Goal: Information Seeking & Learning: Find specific fact

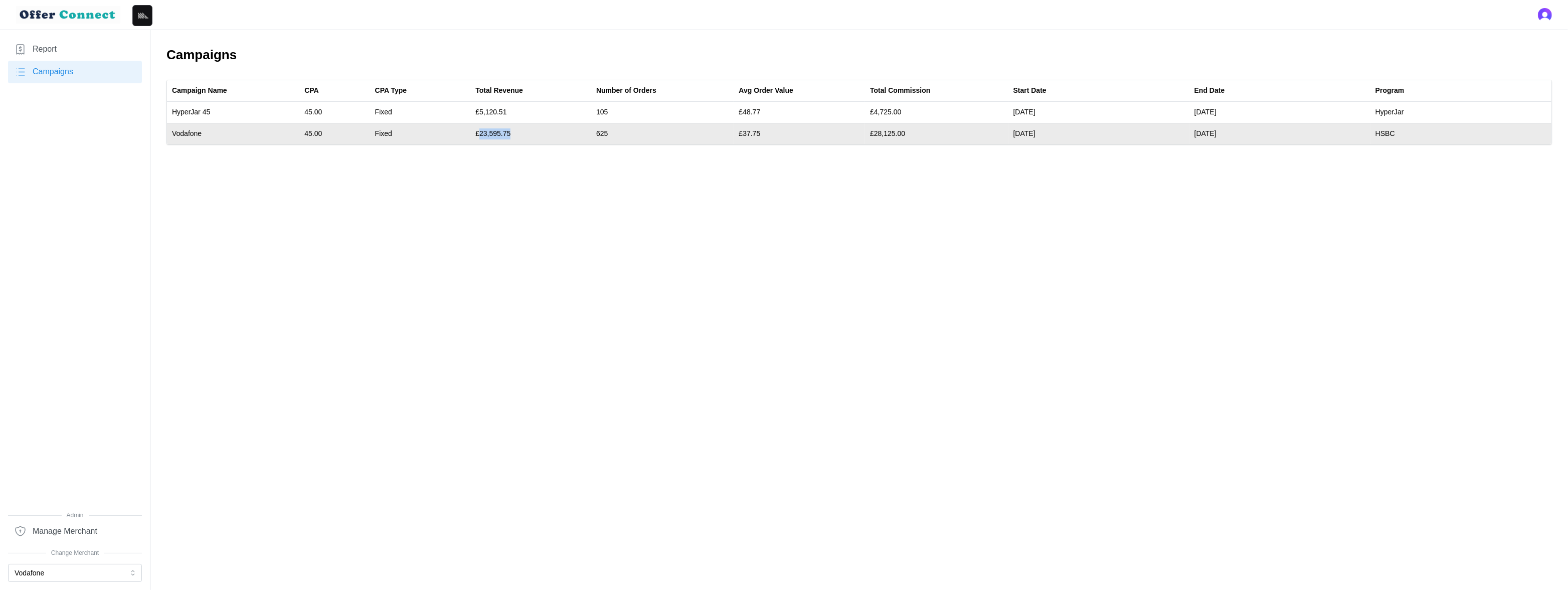
click at [490, 133] on td "£23,595.75" at bounding box center [531, 133] width 121 height 21
click at [498, 133] on td "£23,595.75" at bounding box center [531, 133] width 121 height 21
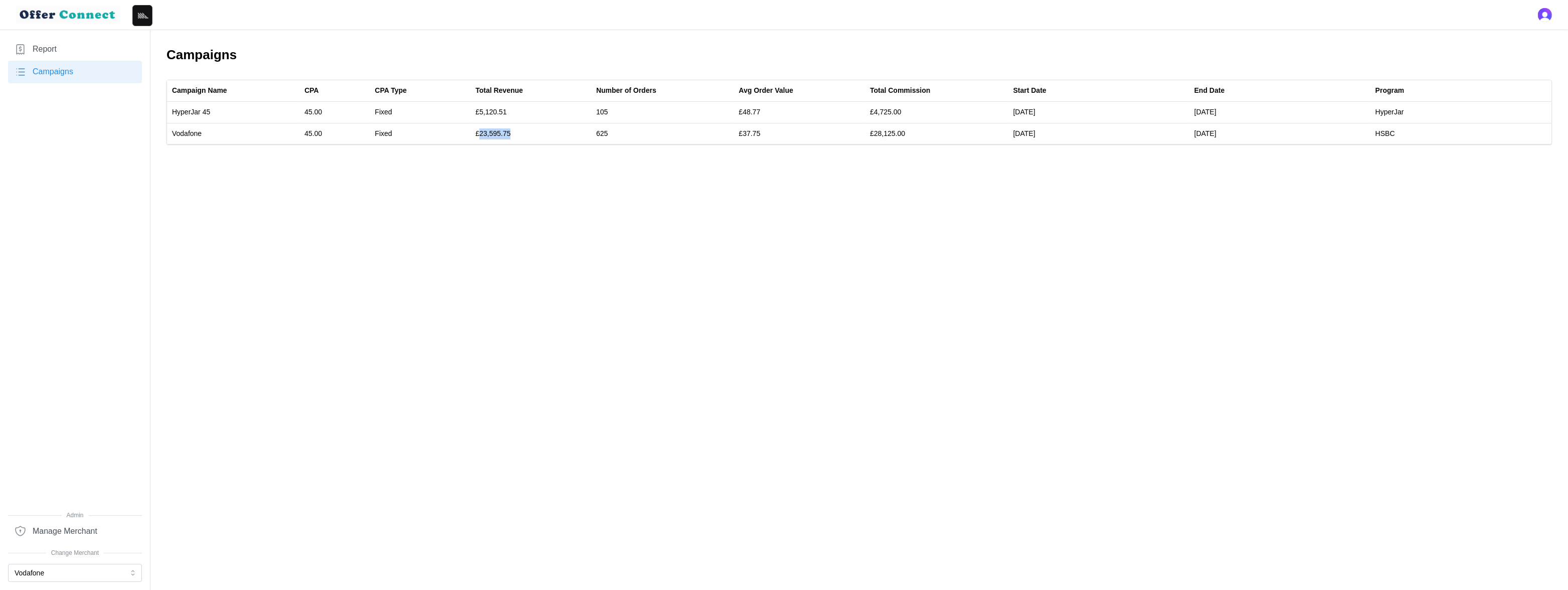
copy td "23,595.75"
click at [66, 574] on button "Vodafone" at bounding box center [74, 573] width 134 height 18
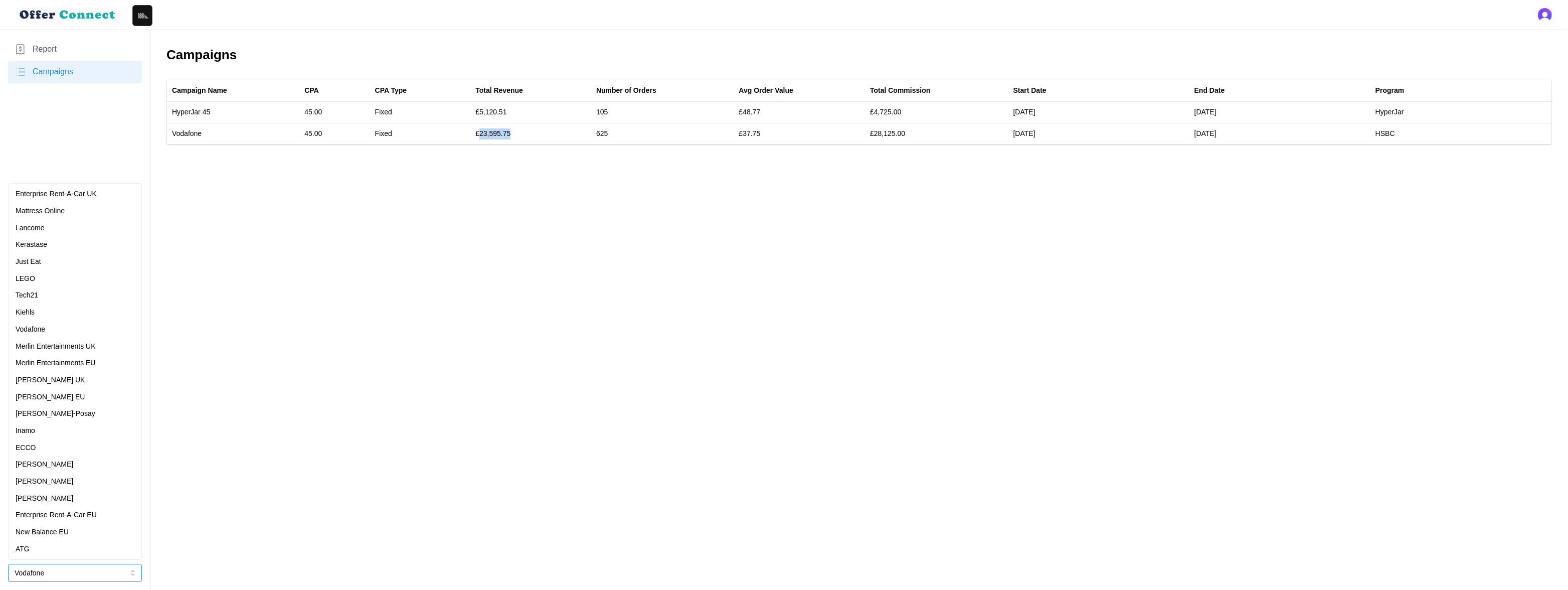
click at [79, 207] on div "Mattress Online" at bounding box center [74, 211] width 119 height 11
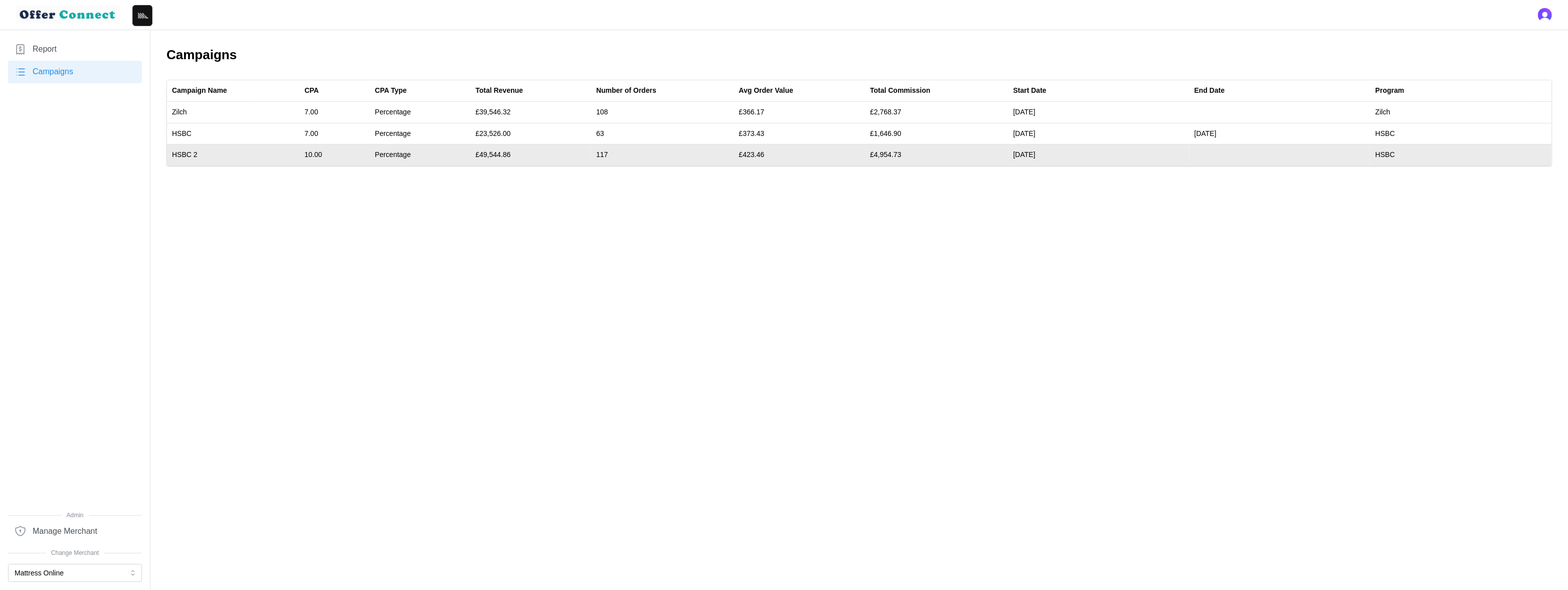
click at [493, 153] on td "£49,544.86" at bounding box center [531, 155] width 121 height 21
copy td "49,544.86"
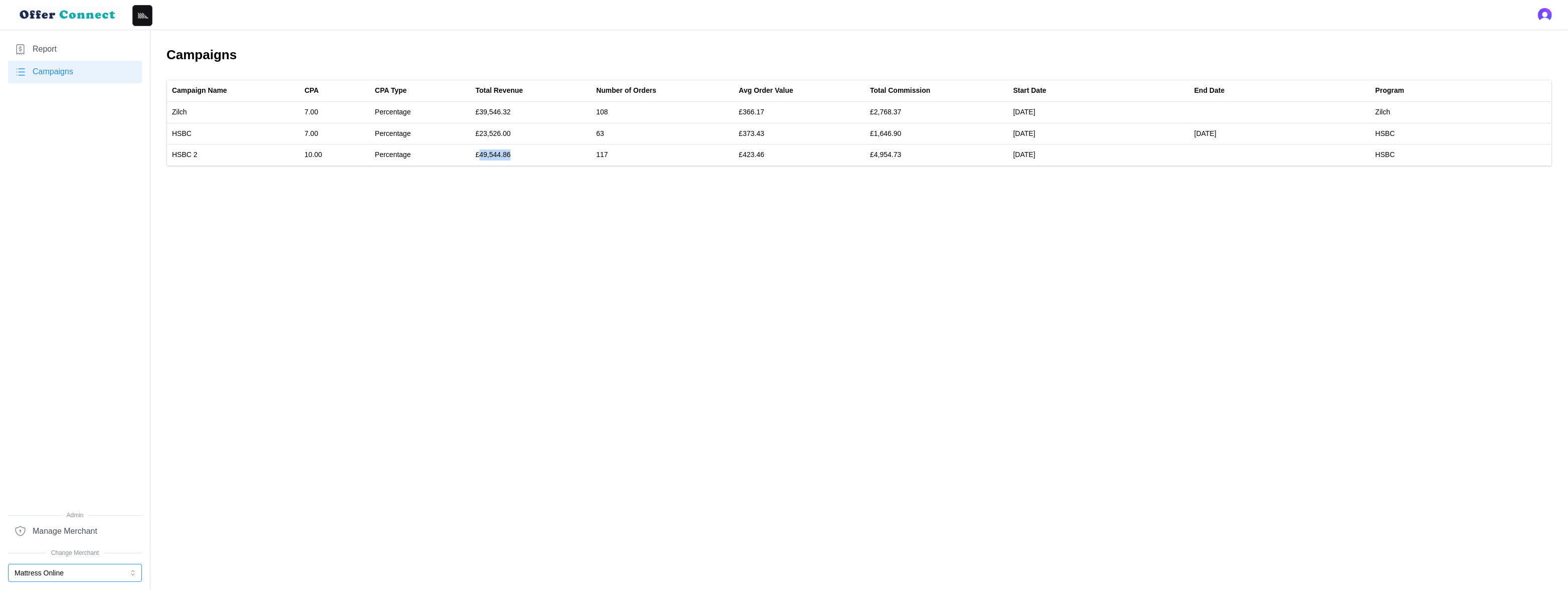
click at [66, 575] on button "Mattress Online" at bounding box center [74, 573] width 134 height 18
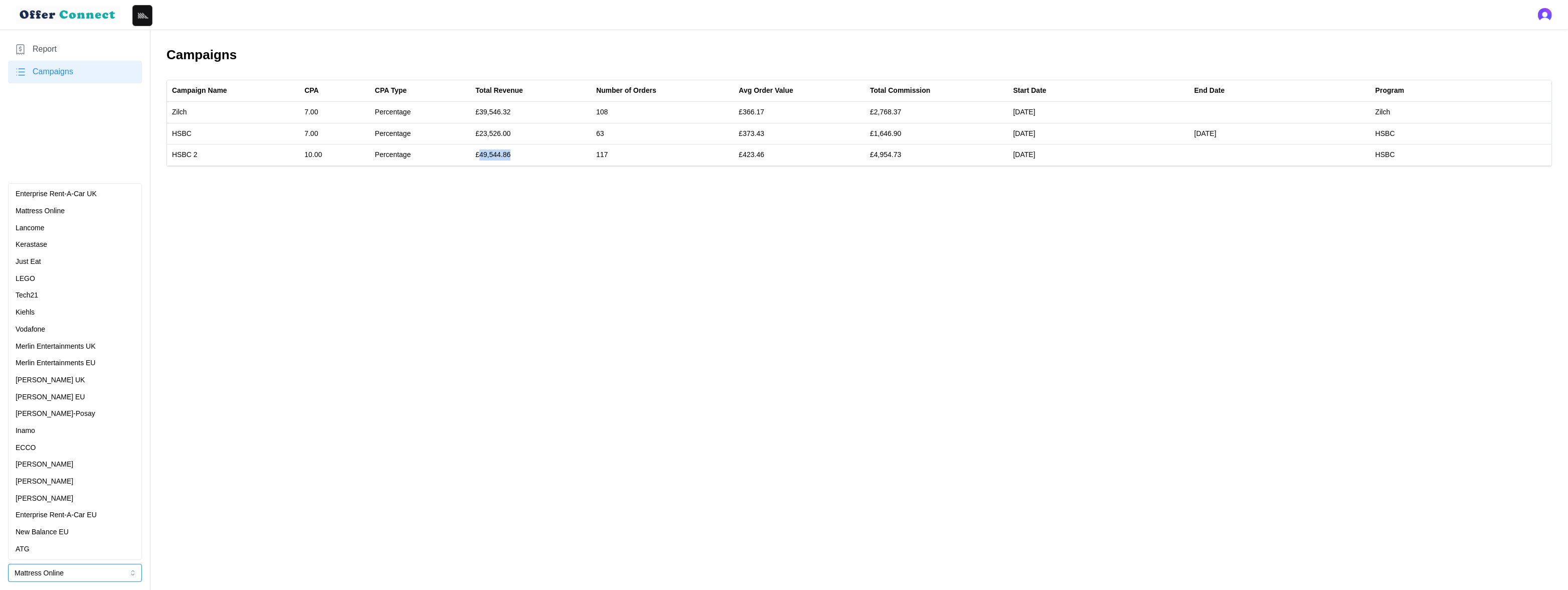
click at [46, 477] on div "[PERSON_NAME]" at bounding box center [74, 482] width 119 height 11
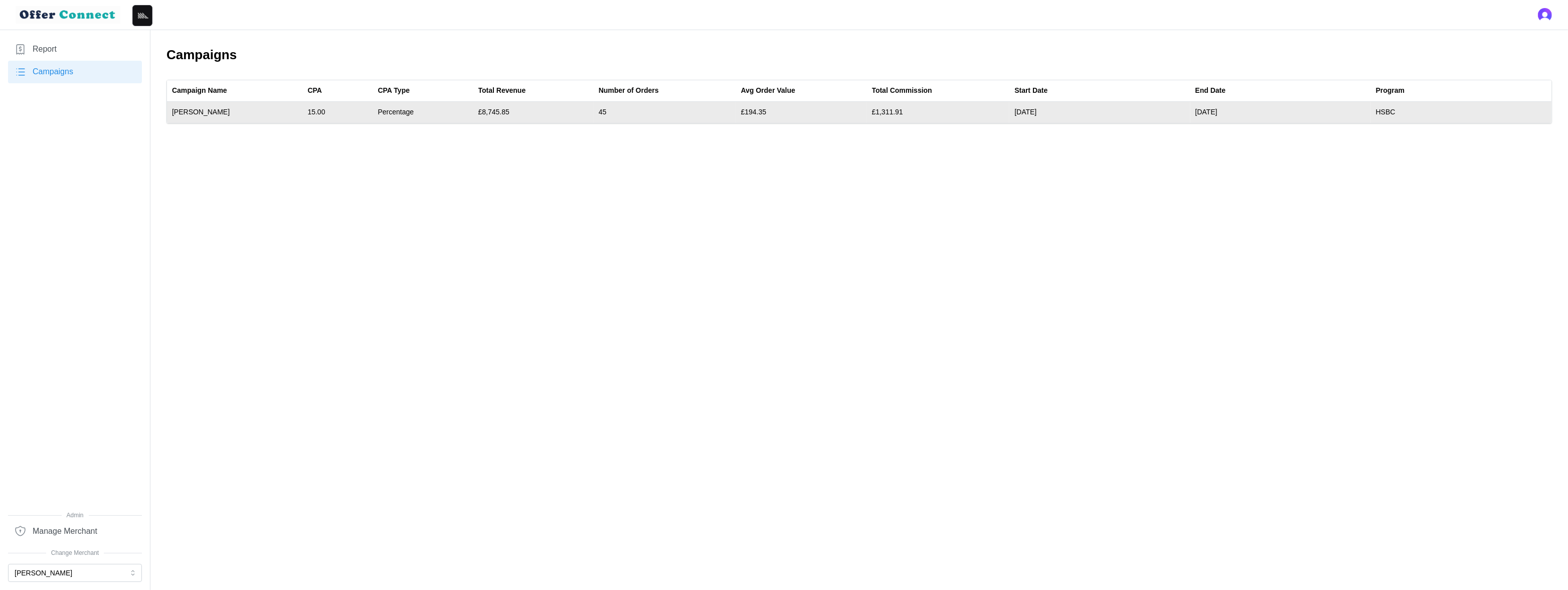
click at [496, 109] on td "£8,745.85" at bounding box center [533, 113] width 120 height 21
copy td "8,745.85"
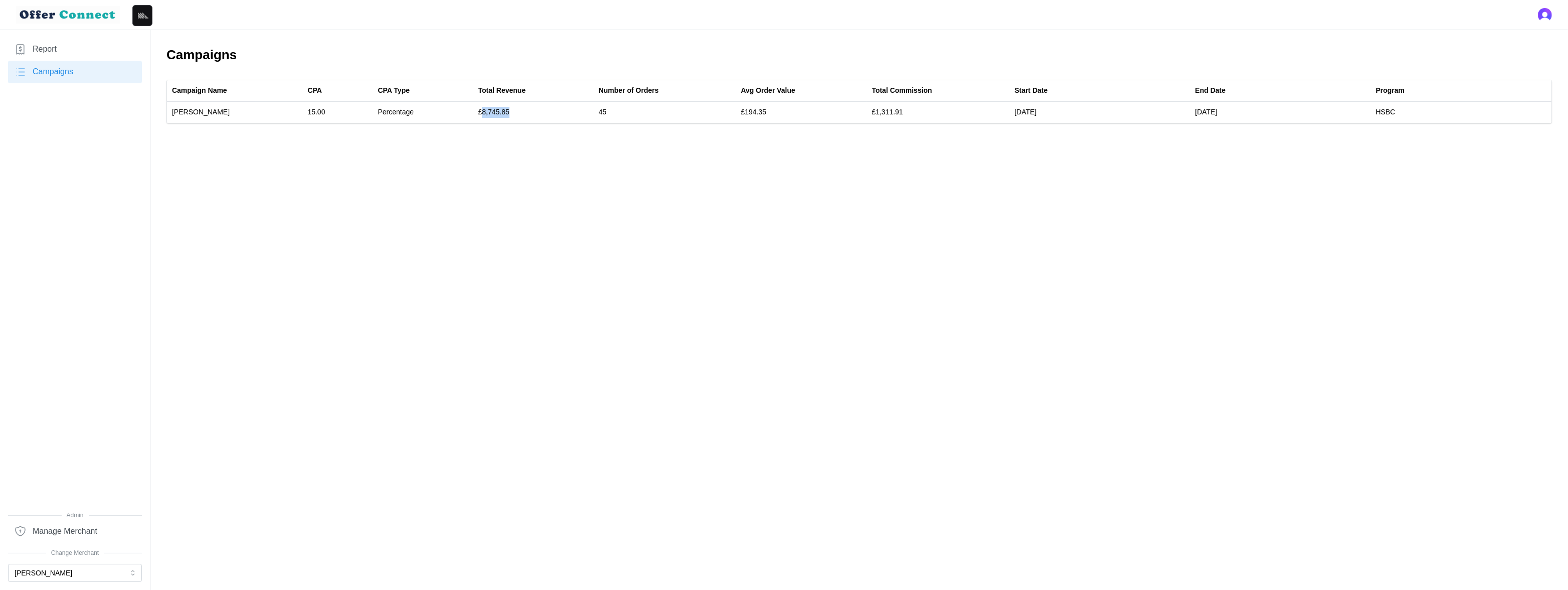
click at [41, 575] on button "[PERSON_NAME]" at bounding box center [74, 573] width 134 height 18
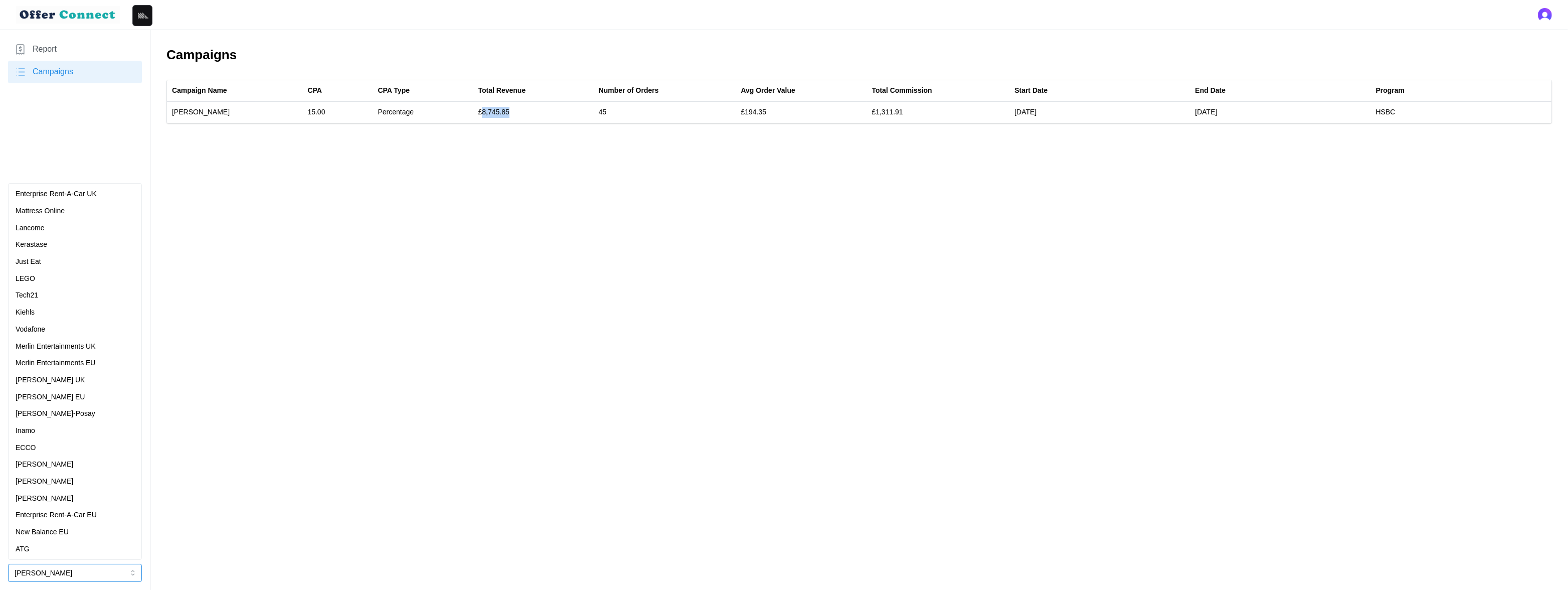
click at [75, 412] on div "[PERSON_NAME]-Posay" at bounding box center [74, 413] width 119 height 11
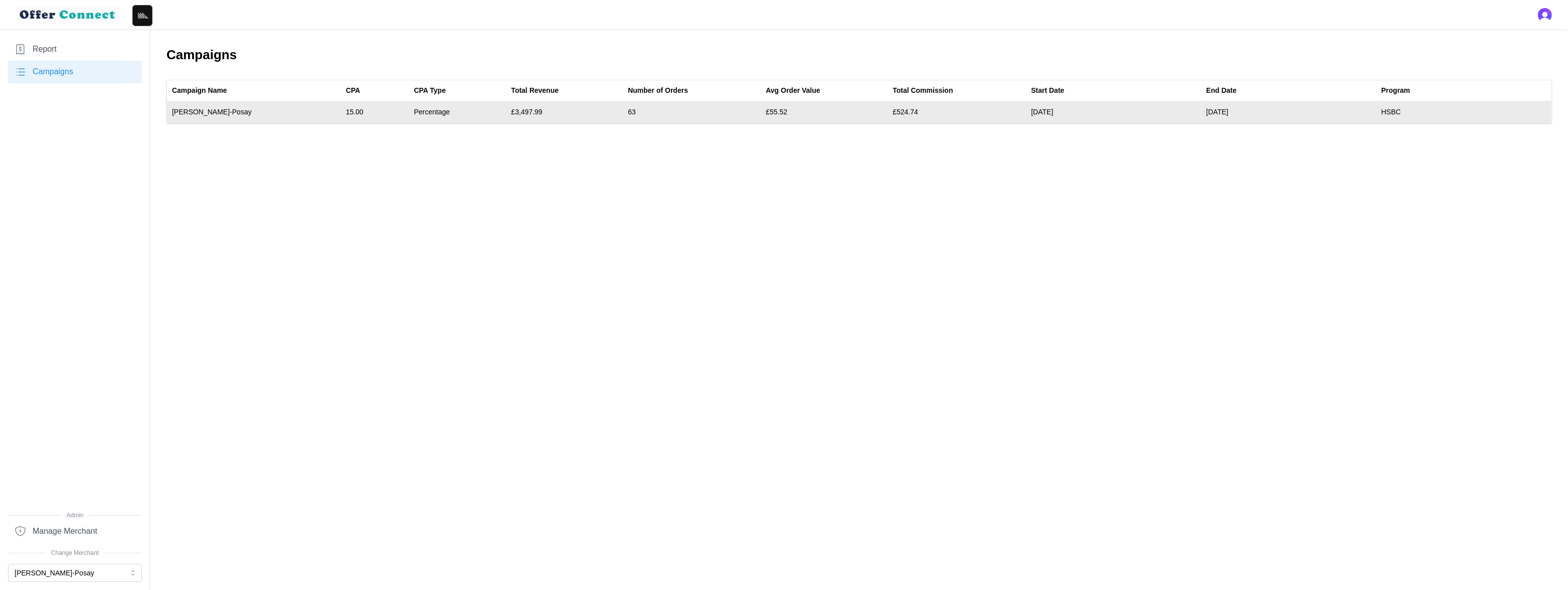
click at [506, 110] on td "£3,497.99" at bounding box center [564, 113] width 117 height 21
copy td "3,497.99"
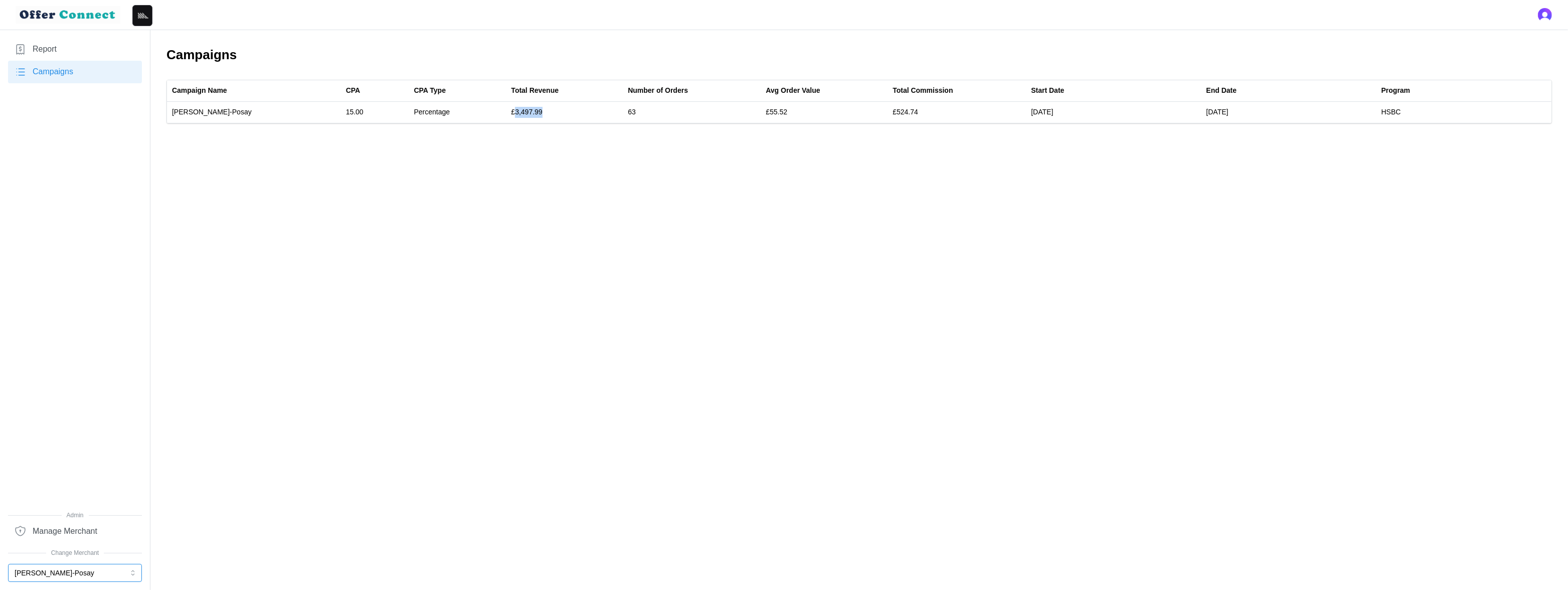
click at [55, 574] on button "[PERSON_NAME]-Posay" at bounding box center [74, 573] width 134 height 18
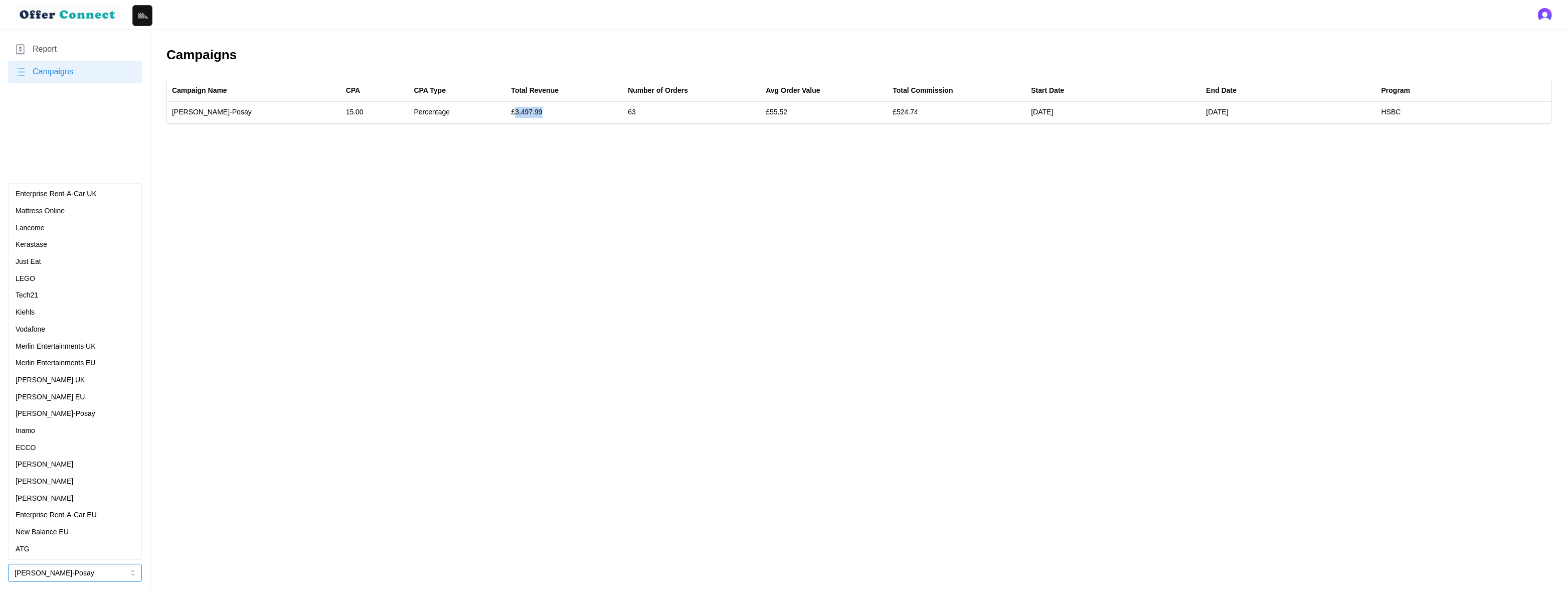
click at [66, 237] on div "Kerastase" at bounding box center [74, 245] width 129 height 17
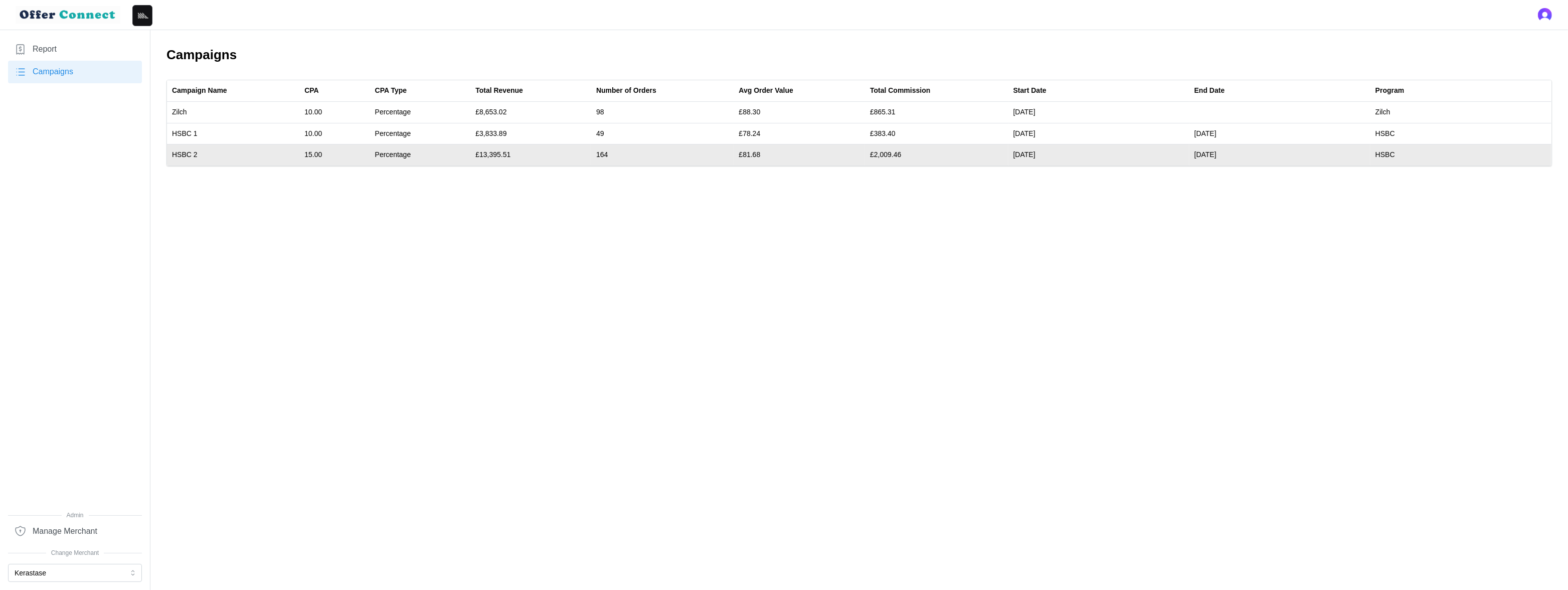
click at [501, 155] on td "£13,395.51" at bounding box center [531, 155] width 121 height 21
copy td "13,395.51"
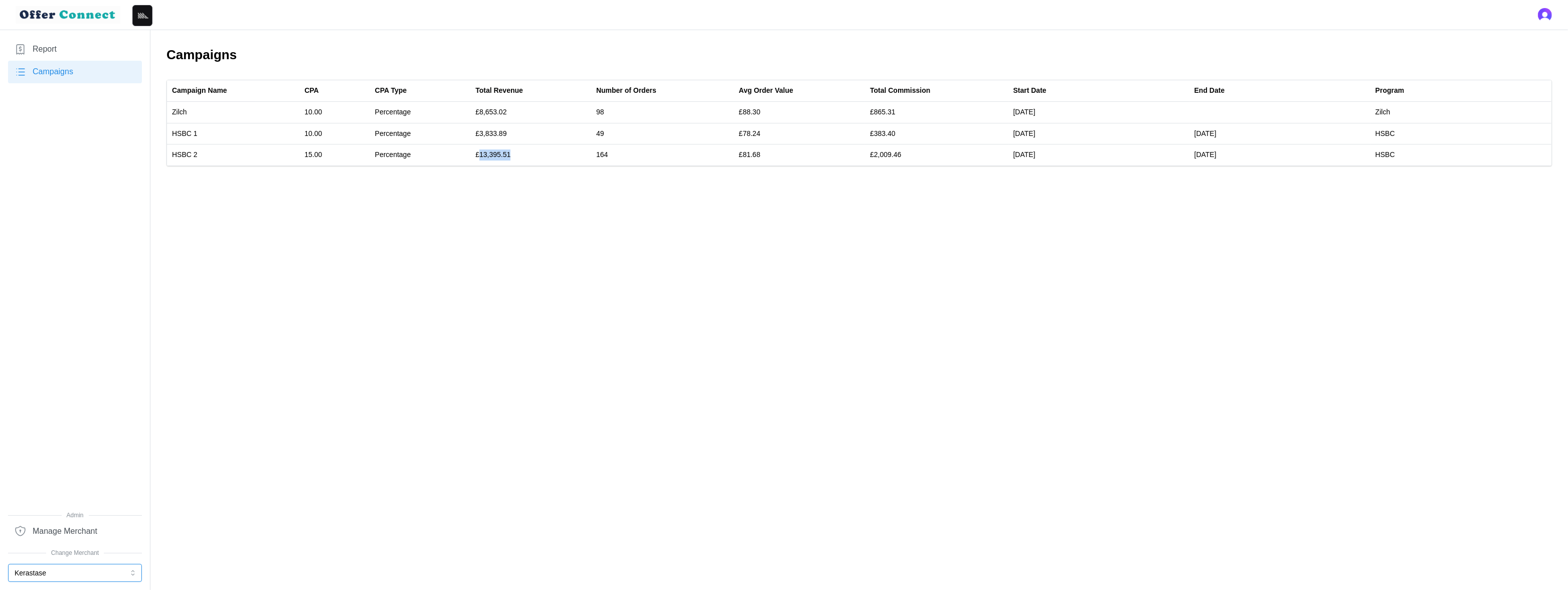
click at [58, 575] on button "Kerastase" at bounding box center [74, 573] width 134 height 18
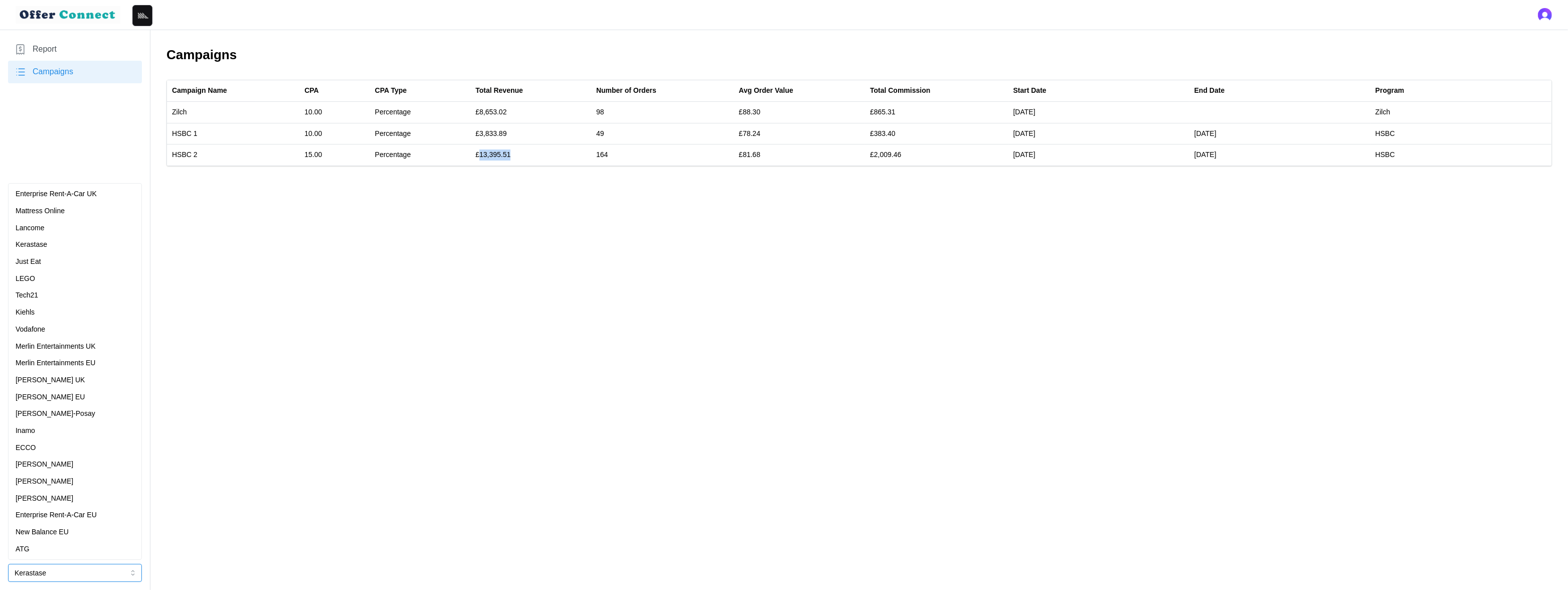
click at [63, 227] on div "Lancome" at bounding box center [74, 228] width 119 height 11
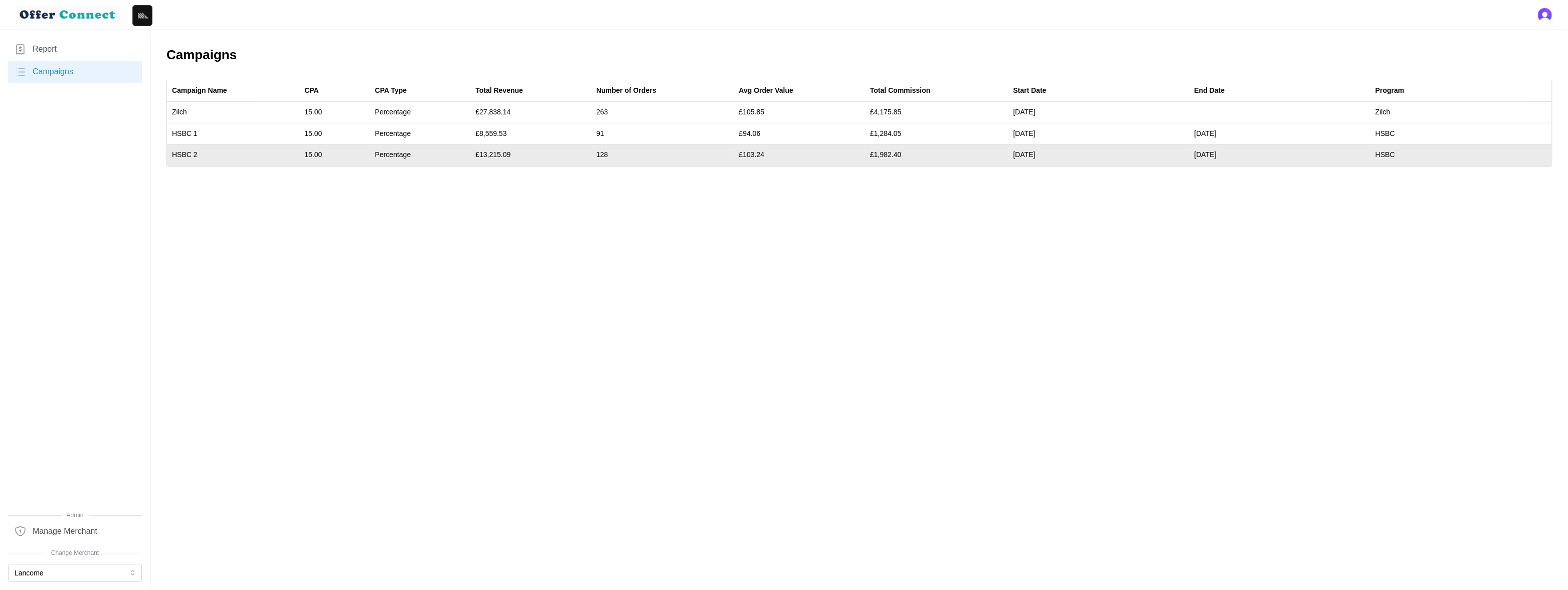
click at [501, 155] on td "£13,215.09" at bounding box center [531, 155] width 121 height 21
copy td "13,215.09"
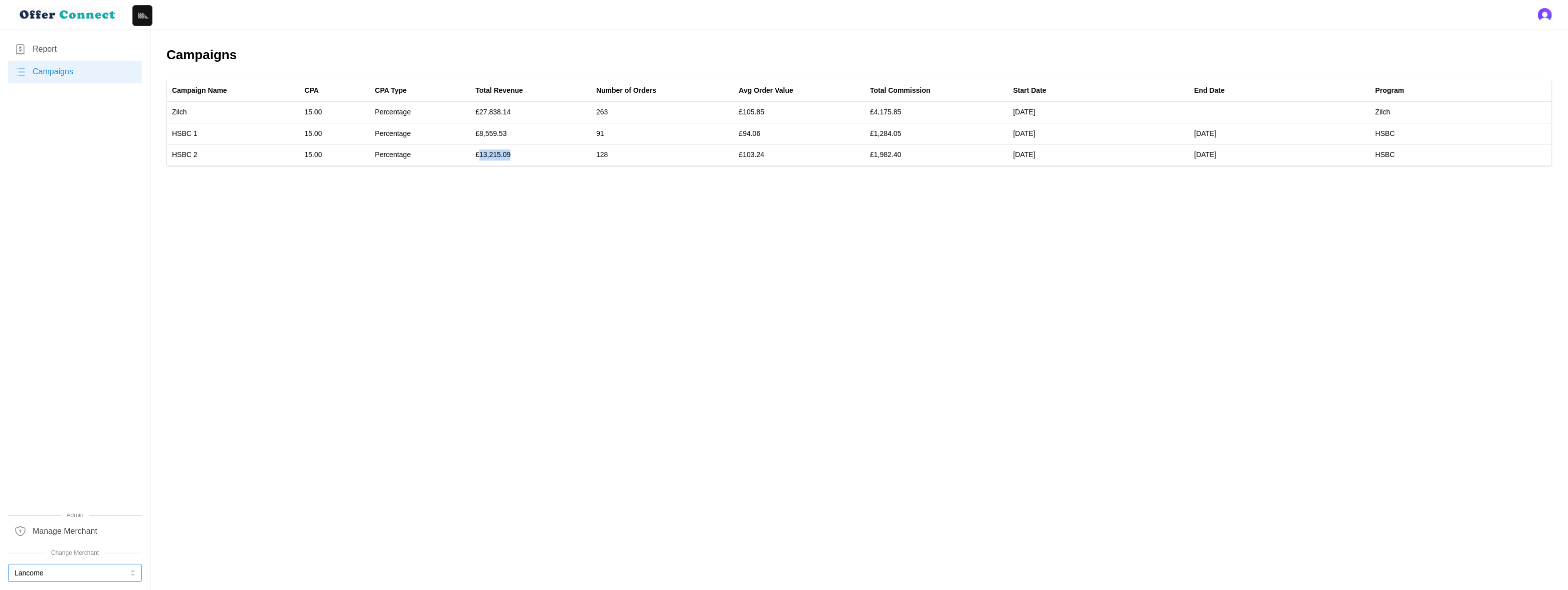
click at [52, 573] on button "Lancome" at bounding box center [74, 573] width 134 height 18
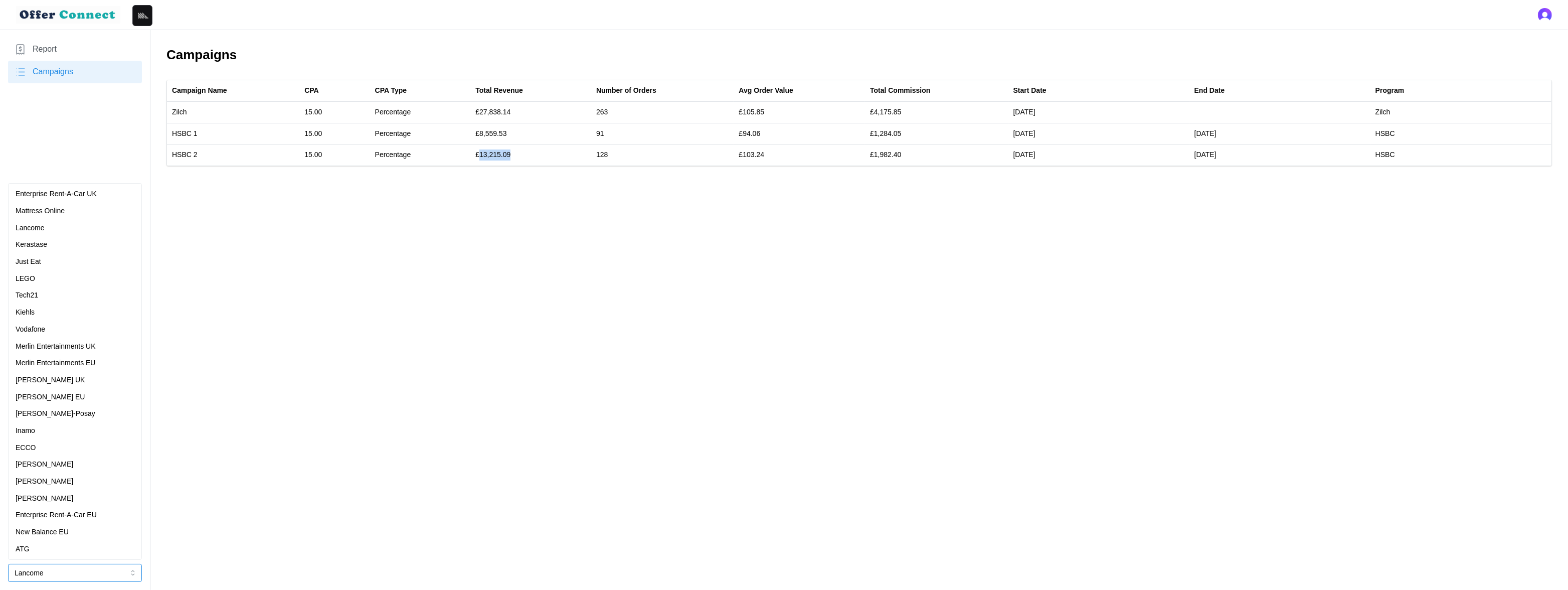
click at [64, 502] on div "[PERSON_NAME]" at bounding box center [74, 498] width 119 height 11
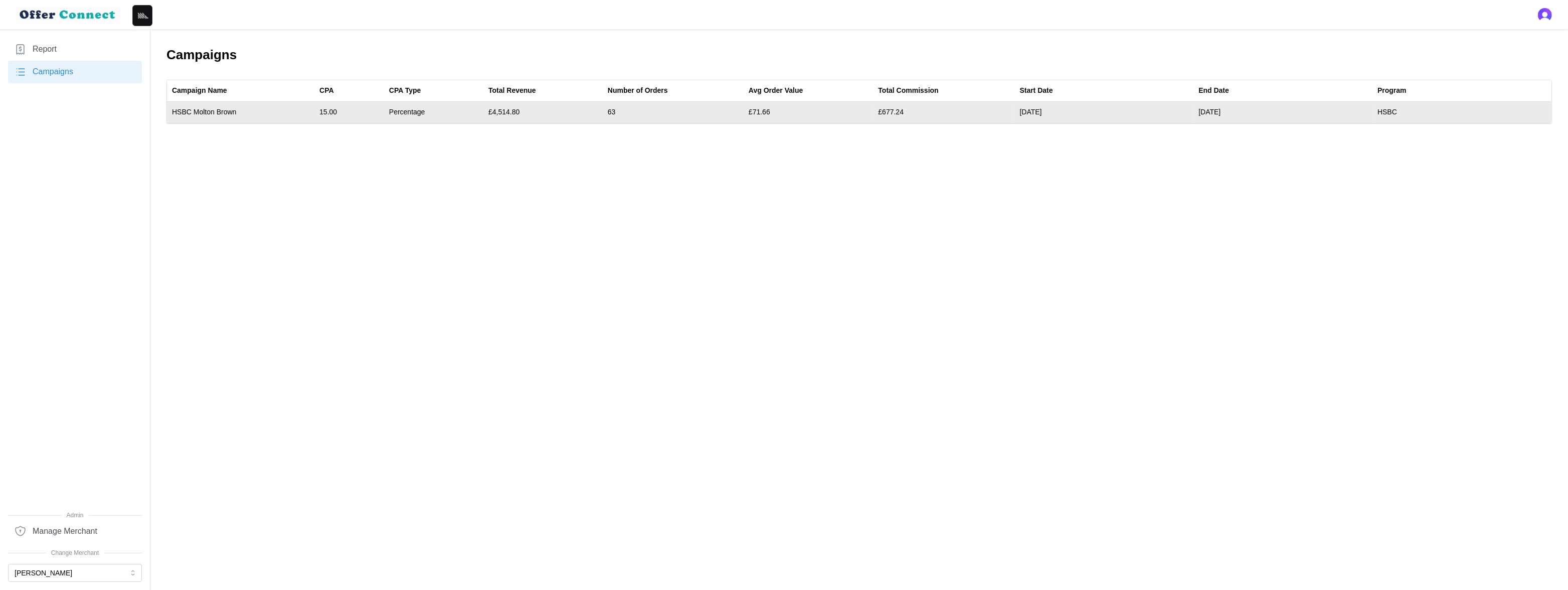
click at [505, 111] on td "£4,514.80" at bounding box center [543, 113] width 119 height 21
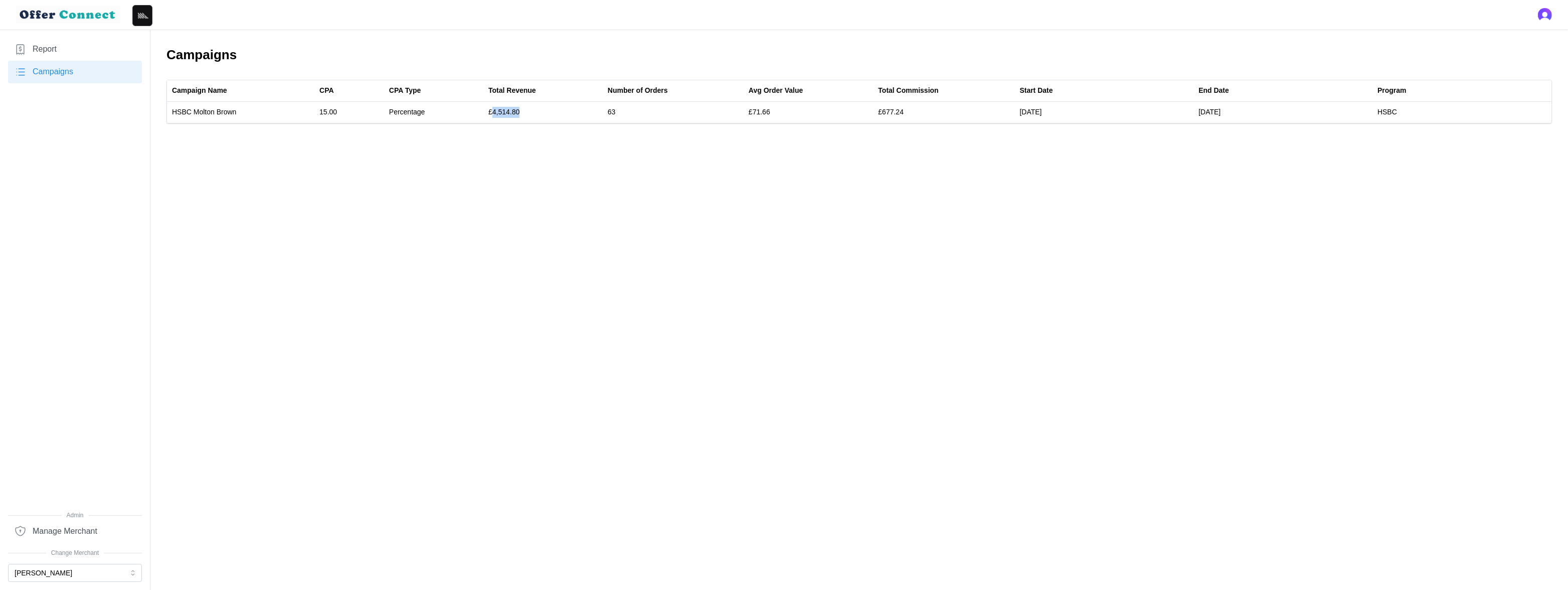
copy td "4,514.80"
click at [105, 574] on button "[PERSON_NAME]" at bounding box center [74, 573] width 134 height 18
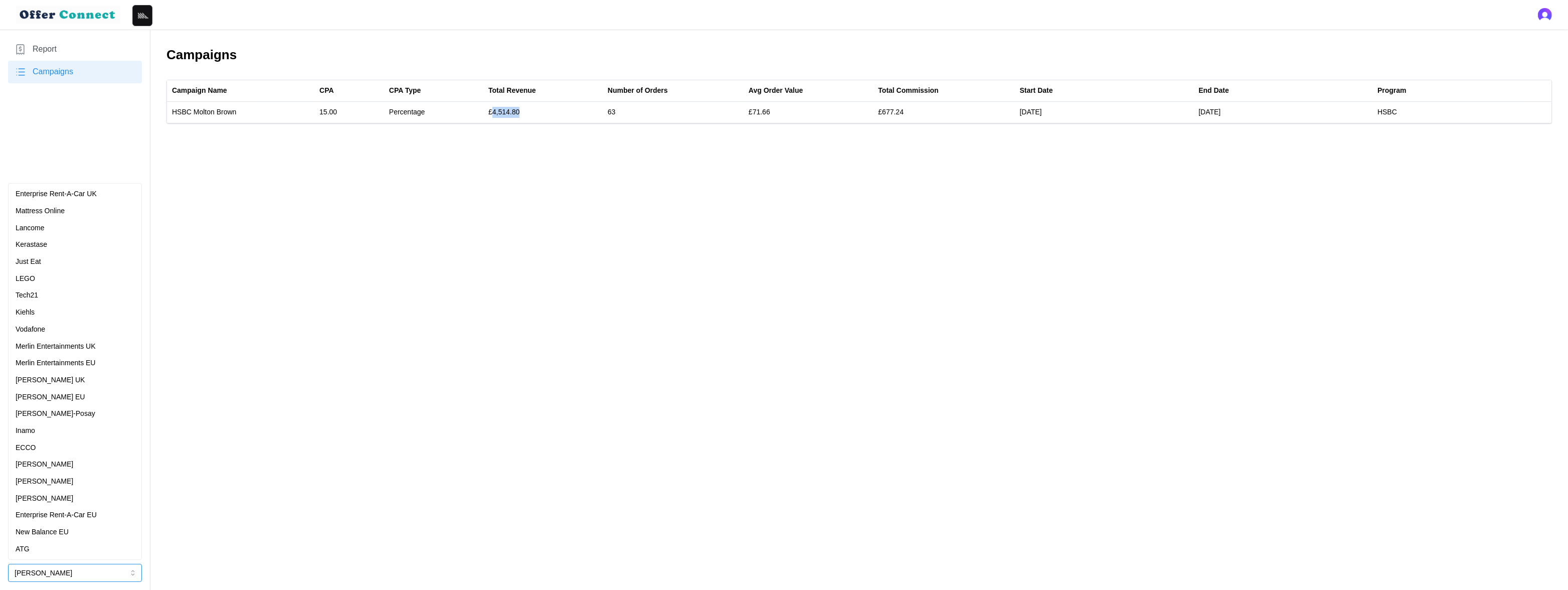
click at [82, 347] on p "Merlin Entertainments UK" at bounding box center [55, 347] width 81 height 11
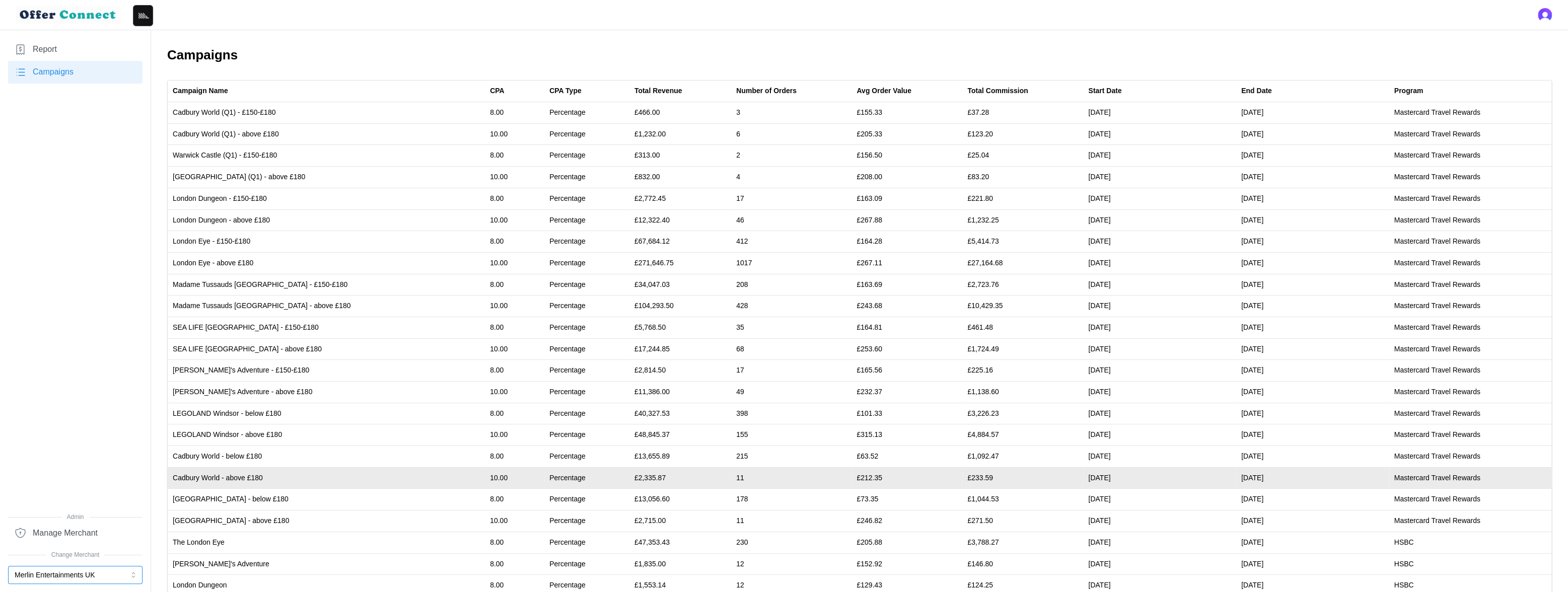
scroll to position [148, 0]
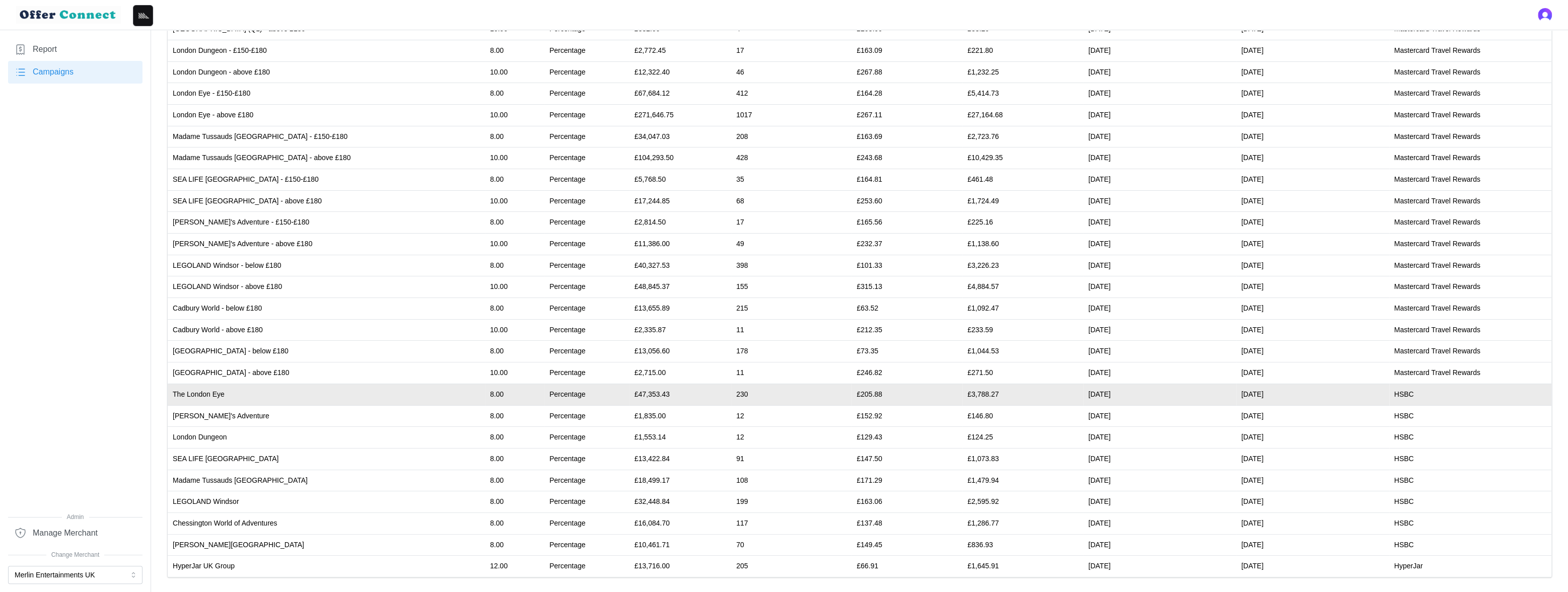
click at [629, 393] on td "£47,353.43" at bounding box center [680, 394] width 102 height 22
copy td "47,353.43"
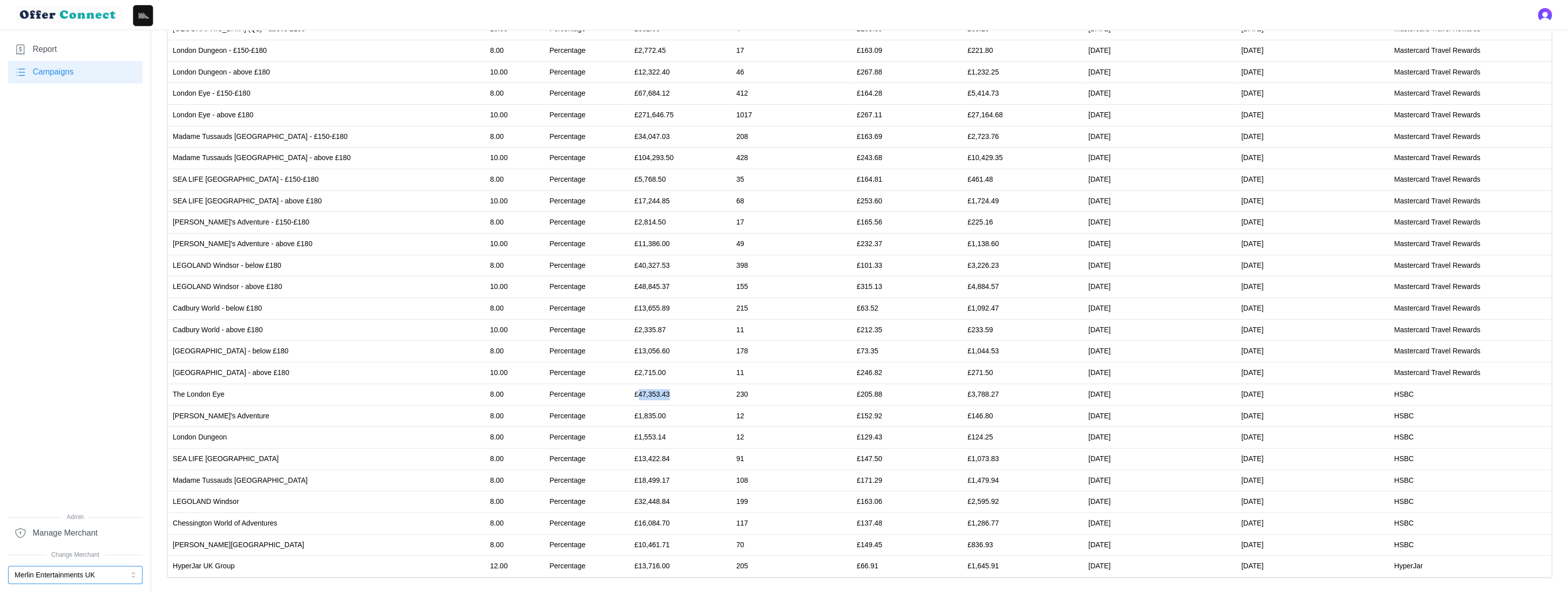
click at [93, 574] on button "Merlin Entertainments UK" at bounding box center [75, 575] width 135 height 18
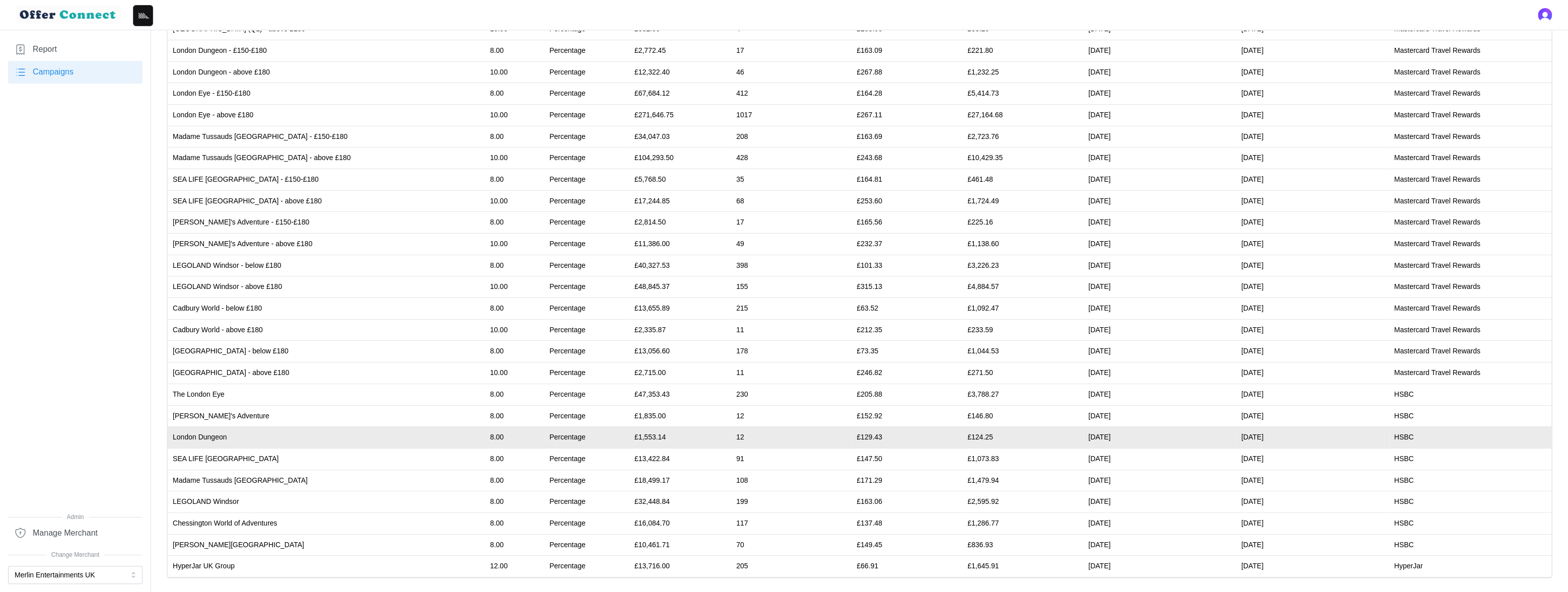
click at [629, 437] on td "£1,553.14" at bounding box center [680, 437] width 102 height 22
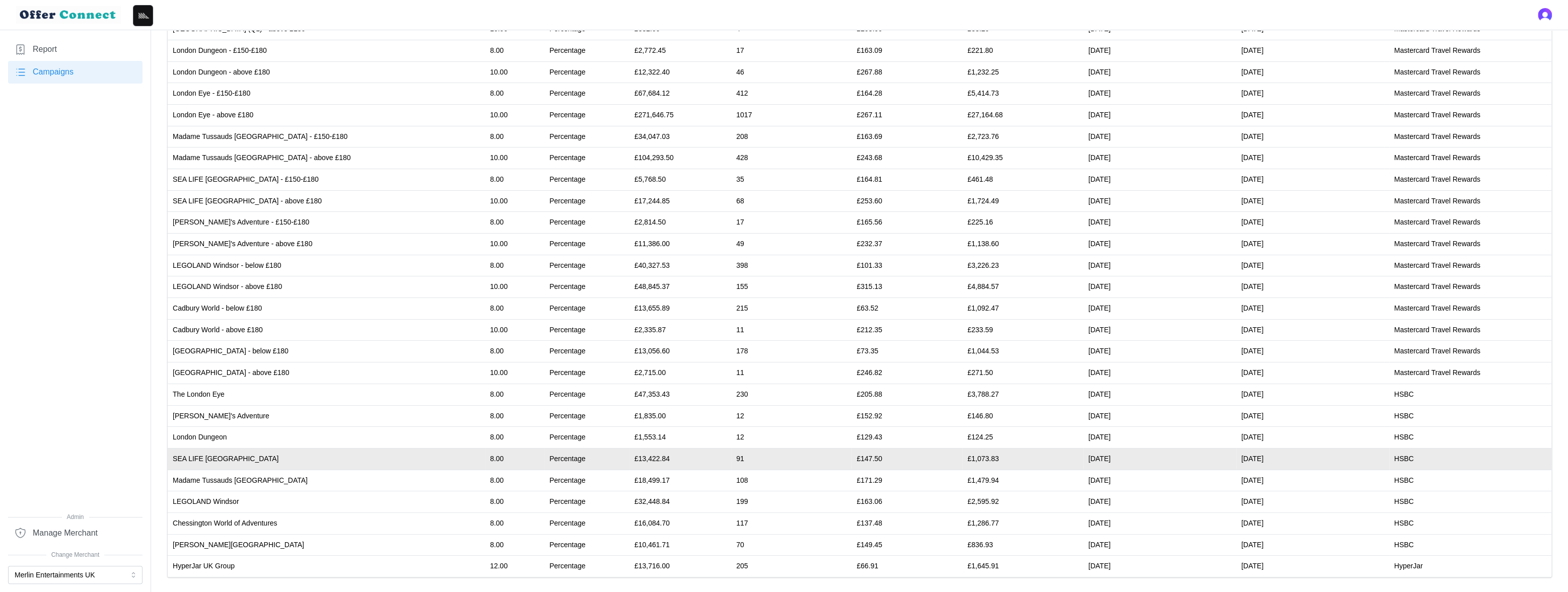
click at [629, 457] on td "£13,422.84" at bounding box center [680, 458] width 102 height 22
copy td "13,422.84"
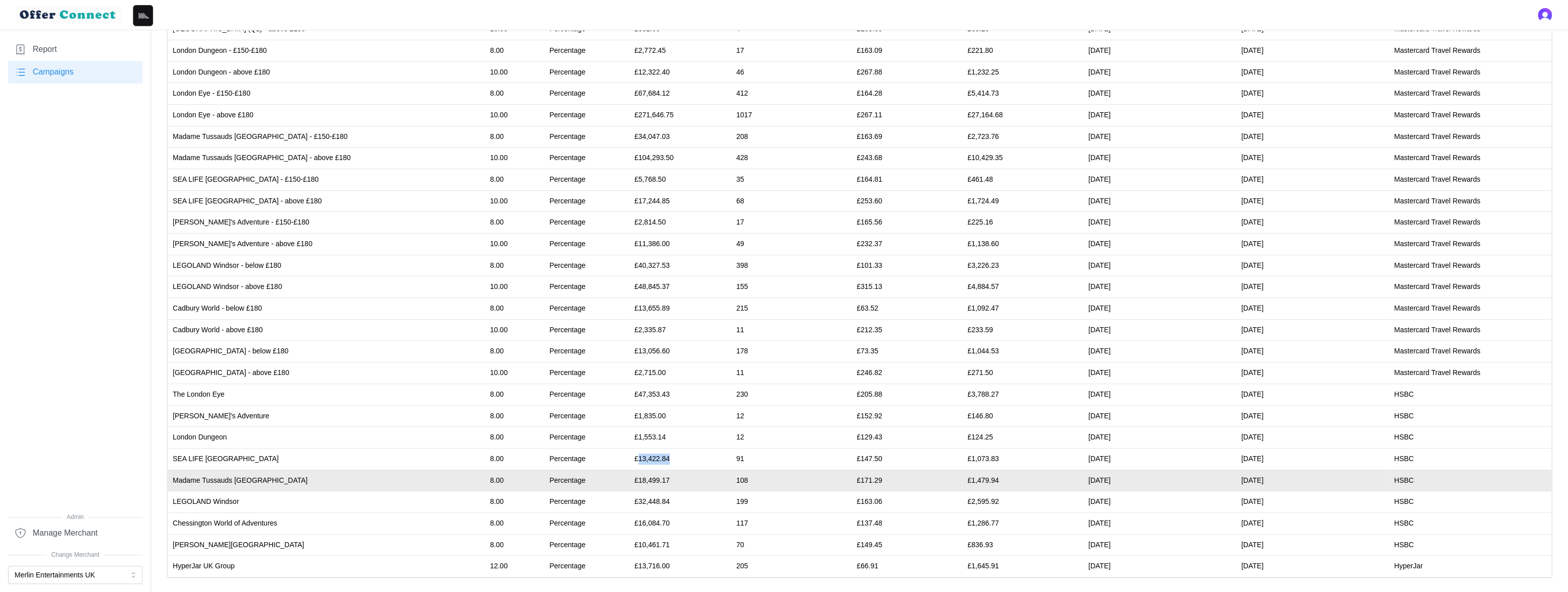
click at [629, 479] on td "£18,499.17" at bounding box center [680, 480] width 102 height 22
copy td "18,499.17"
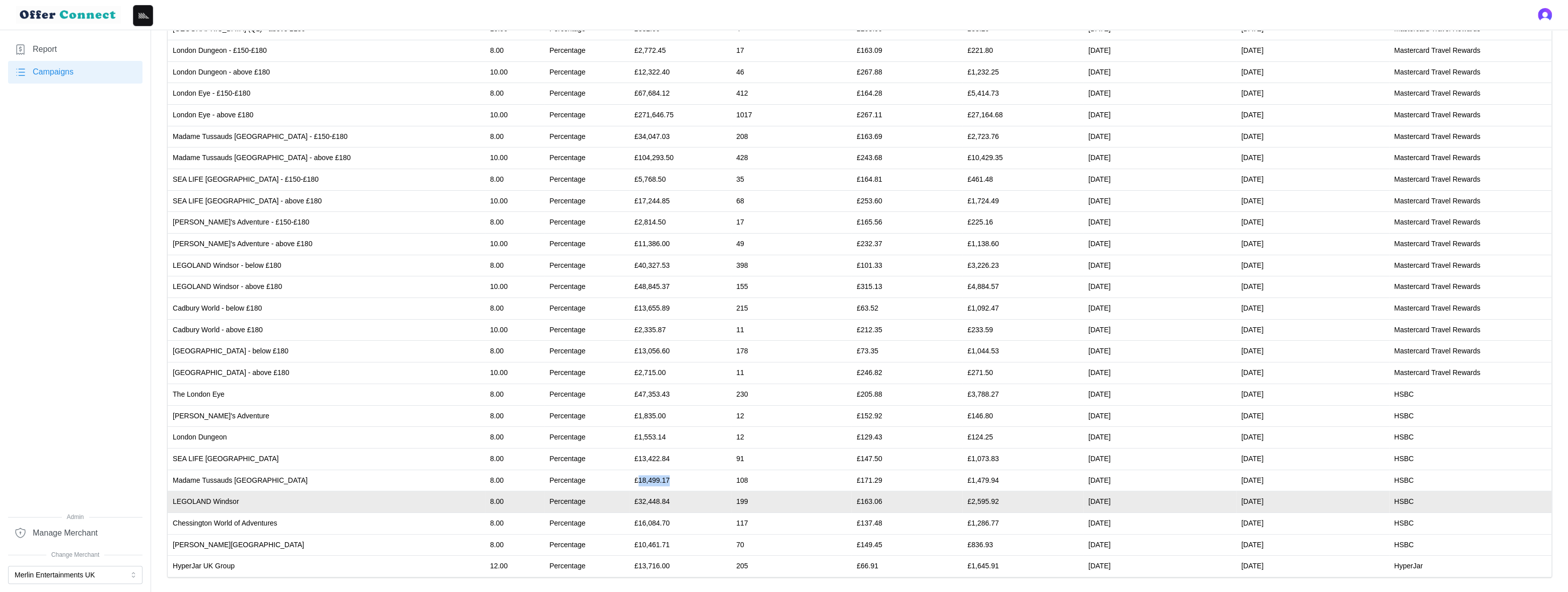
click at [629, 501] on td "£32,448.84" at bounding box center [680, 502] width 102 height 22
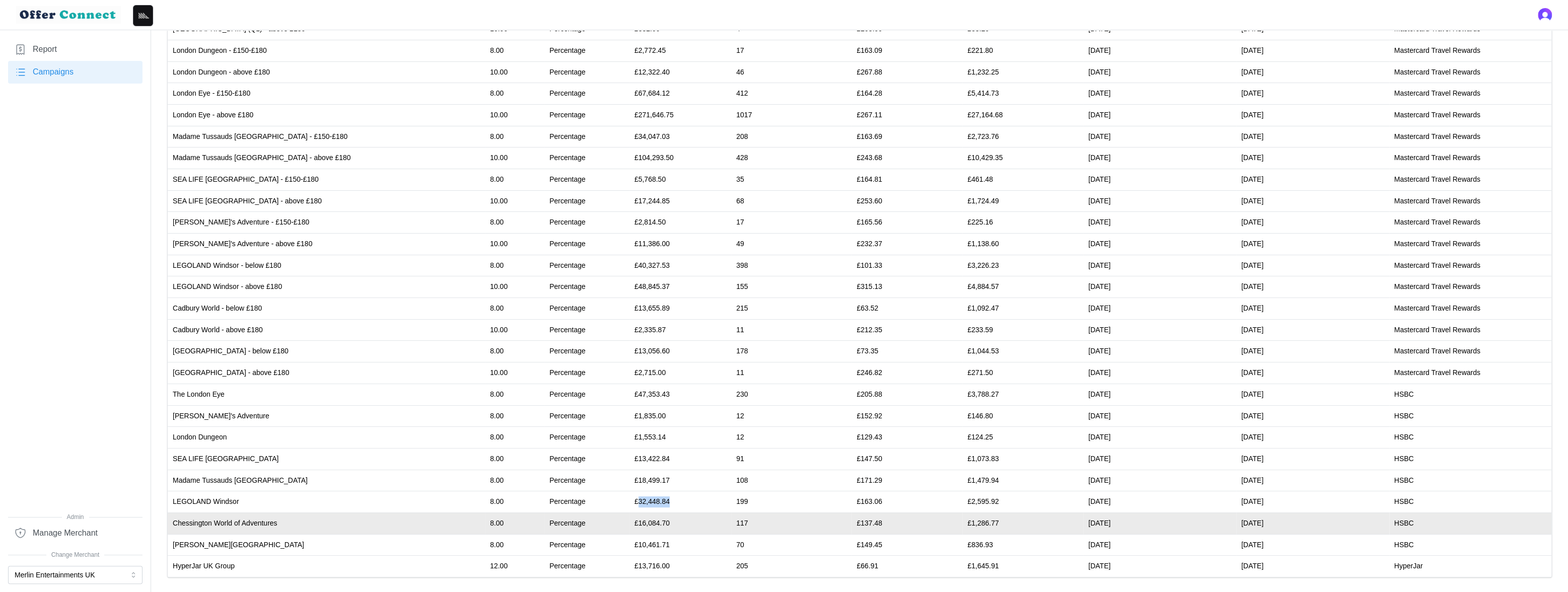
click at [629, 523] on td "£16,084.70" at bounding box center [680, 523] width 102 height 22
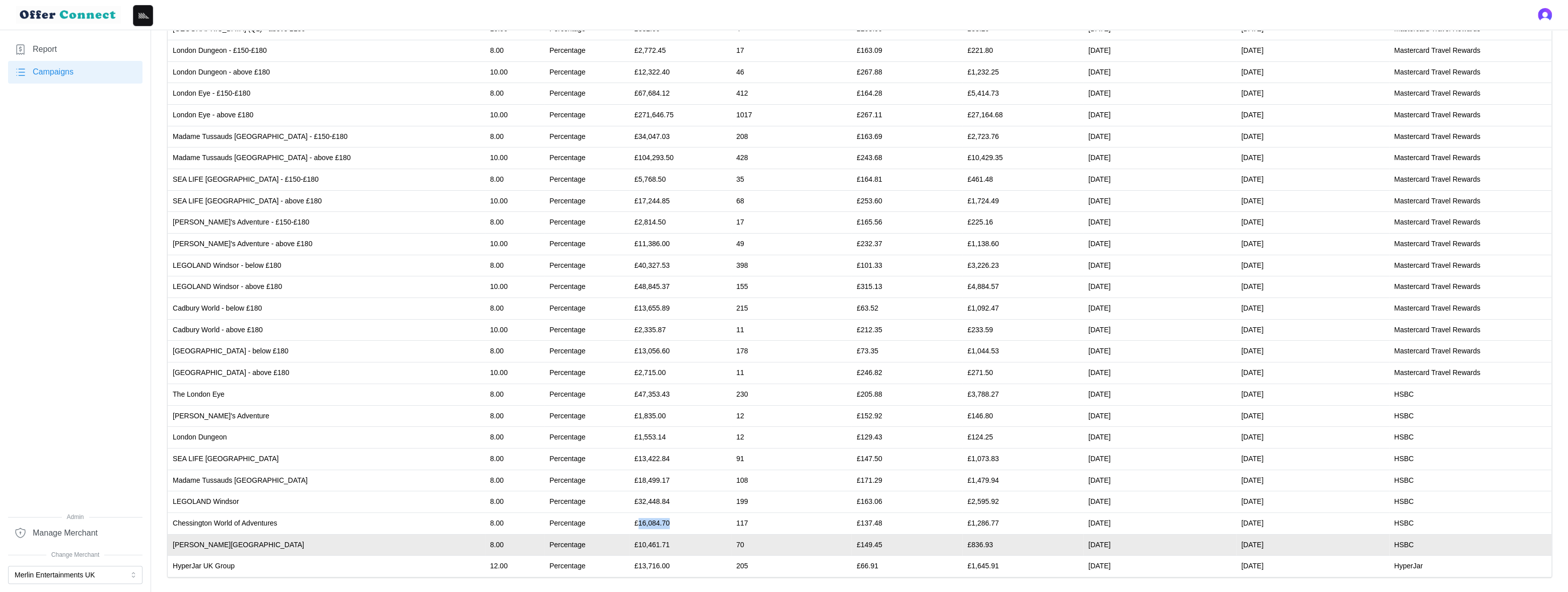
click at [629, 544] on td "£10,461.71" at bounding box center [680, 545] width 102 height 22
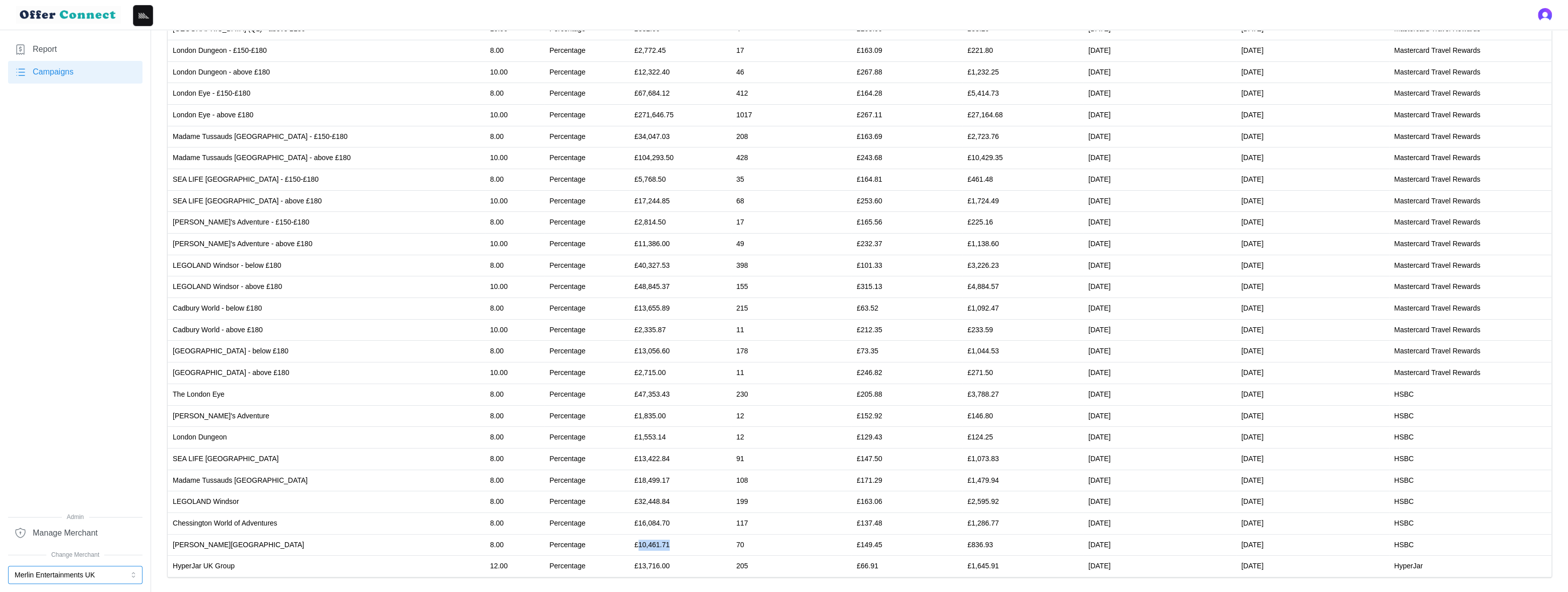
click at [101, 571] on button "Merlin Entertainments UK" at bounding box center [75, 575] width 135 height 18
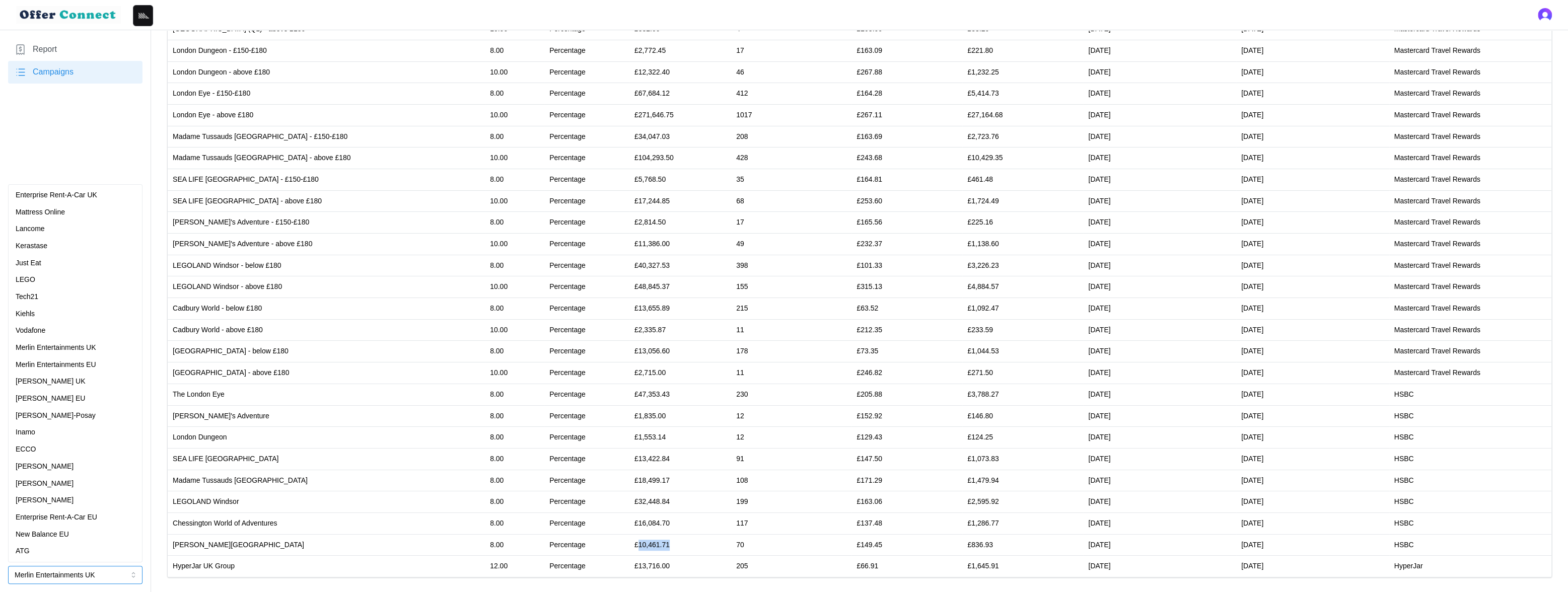
click at [63, 312] on div "Kiehls" at bounding box center [75, 314] width 119 height 11
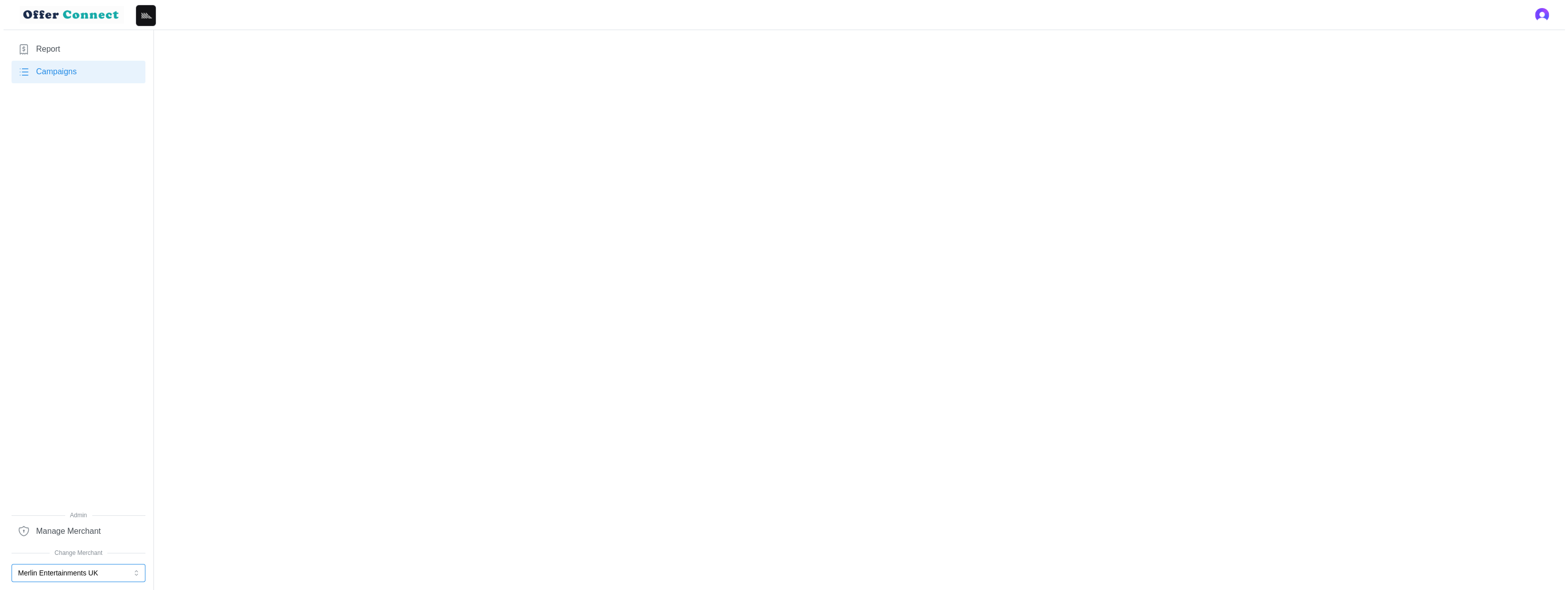
scroll to position [0, 0]
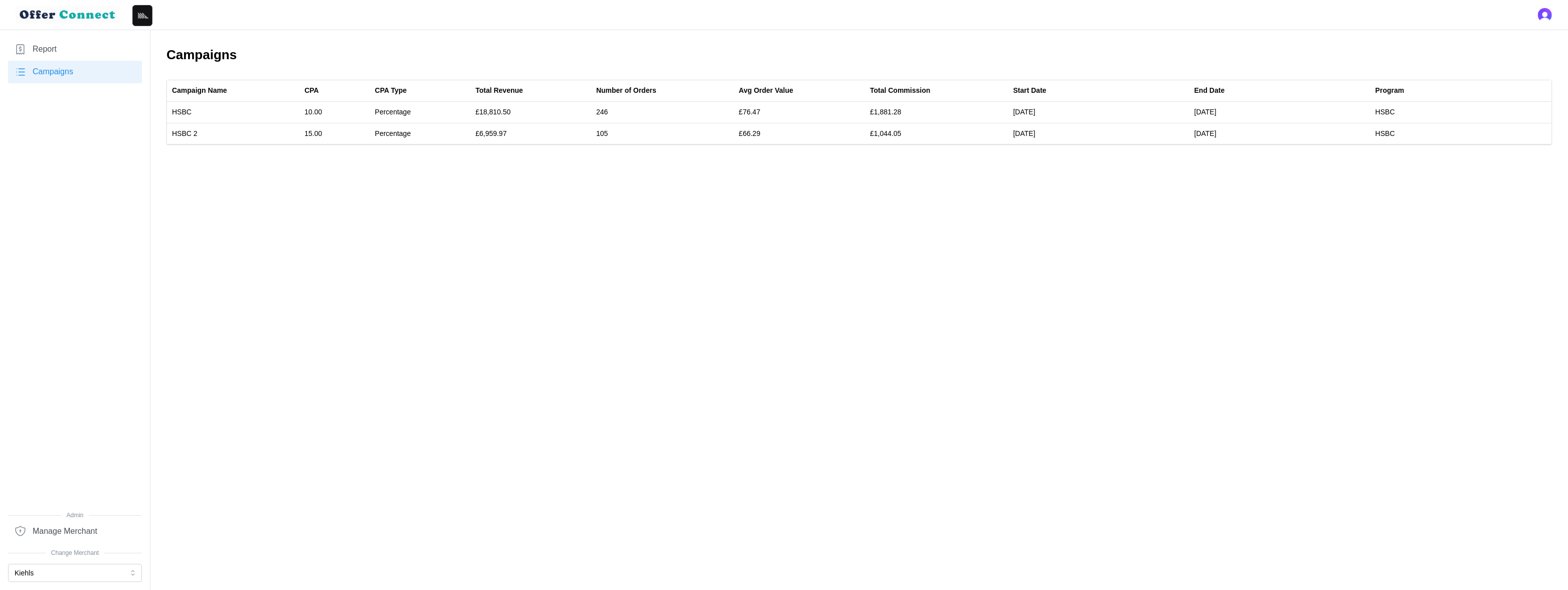
click at [648, 224] on main "Campaigns Campaign Name CPA CPA Type Total Revenue Number of Orders Avg Order V…" at bounding box center [784, 295] width 1568 height 590
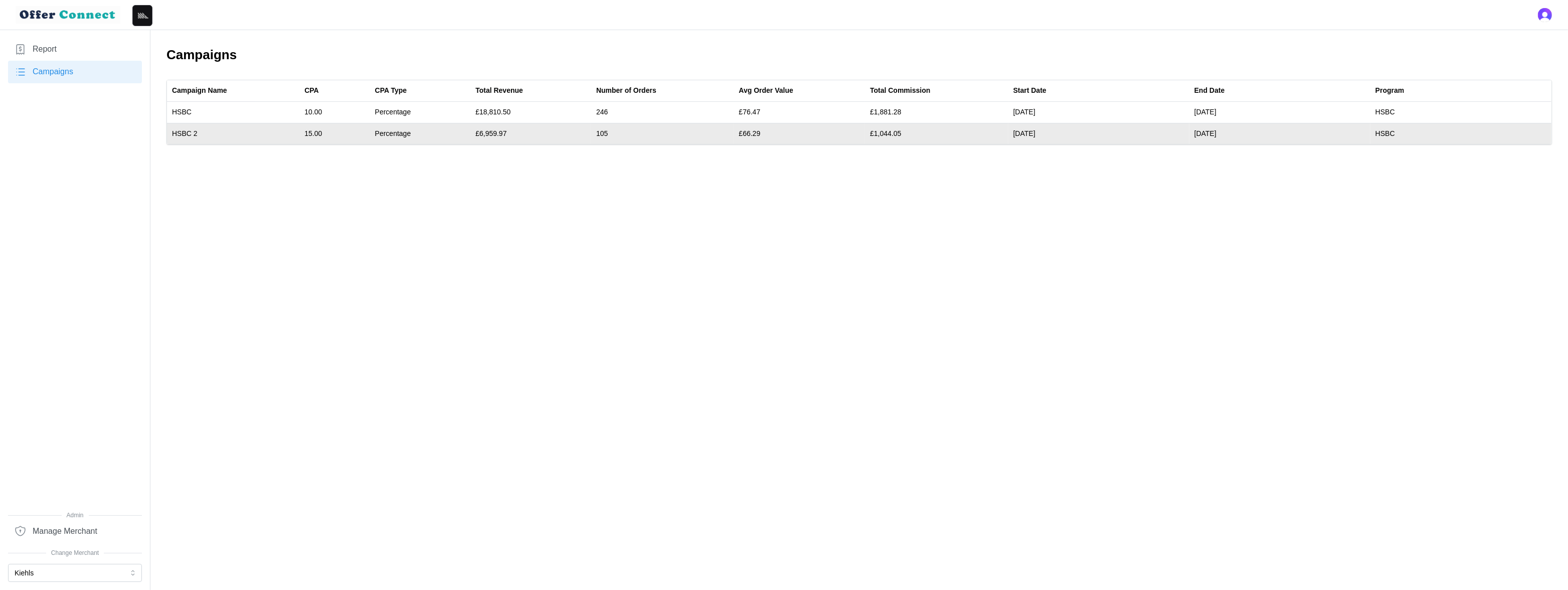
click at [493, 134] on td "£6,959.97" at bounding box center [531, 133] width 121 height 21
copy td "6,959.97"
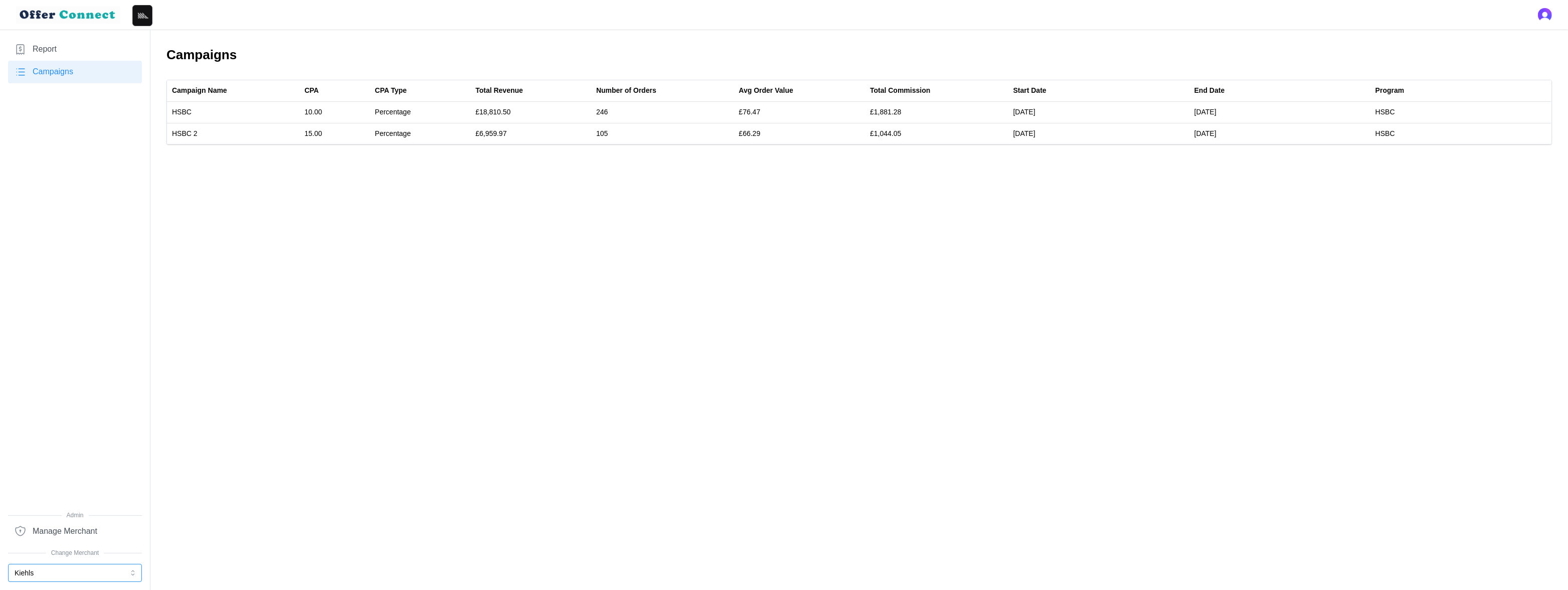
click at [104, 575] on button "Kiehls" at bounding box center [74, 573] width 134 height 18
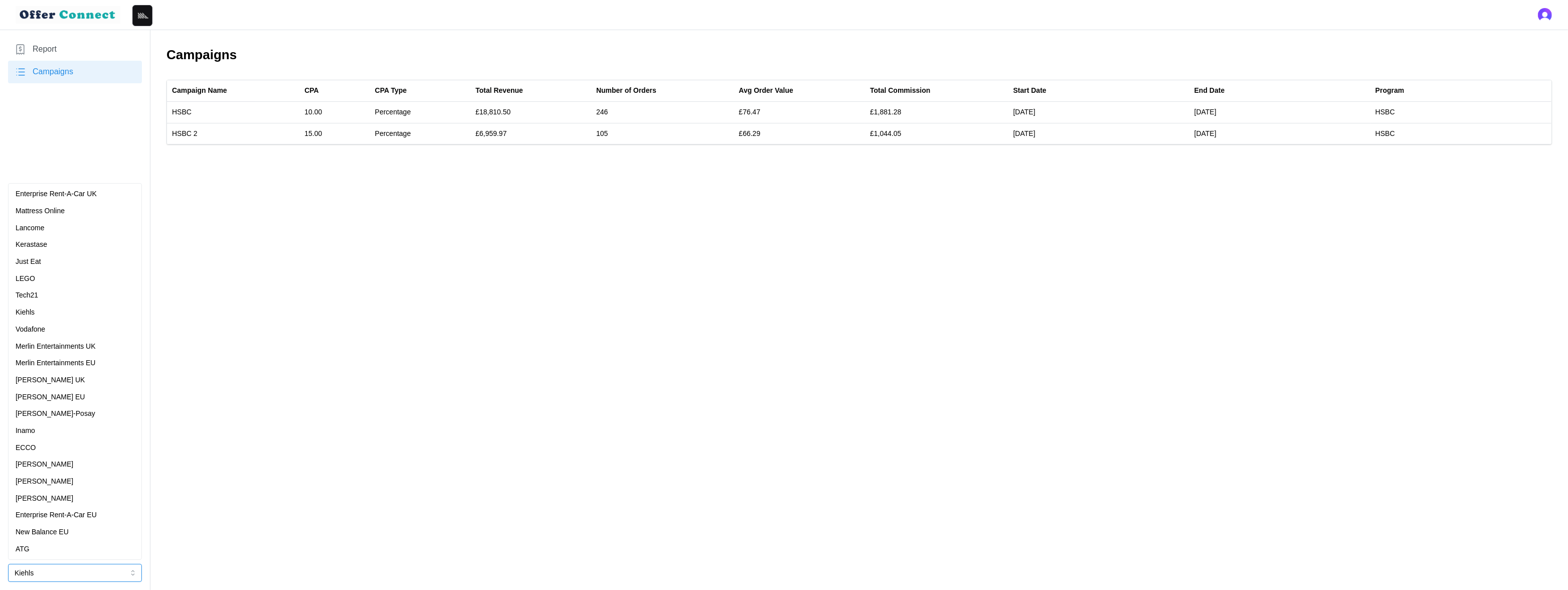
click at [48, 326] on div "Vodafone" at bounding box center [74, 329] width 119 height 11
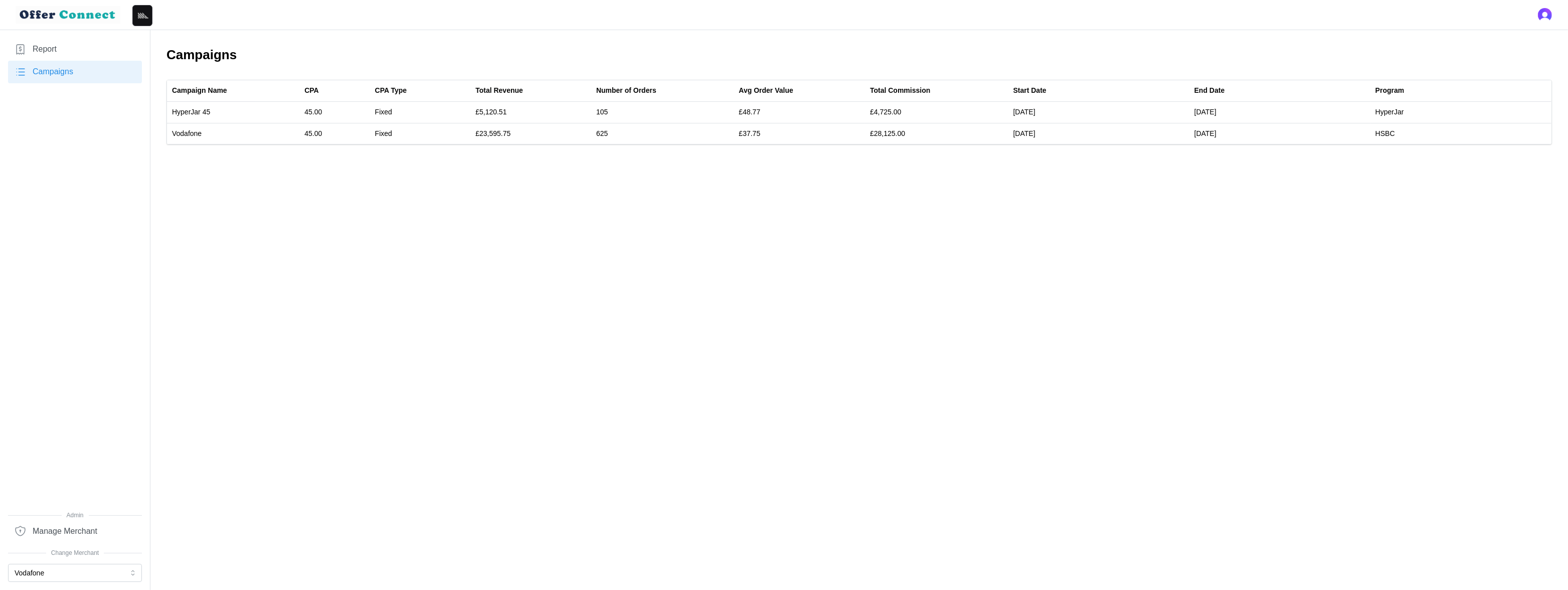
click at [635, 384] on main "Campaigns Campaign Name CPA CPA Type Total Revenue Number of Orders Avg Order V…" at bounding box center [784, 295] width 1568 height 590
click at [52, 571] on button "Vodafone" at bounding box center [74, 573] width 134 height 18
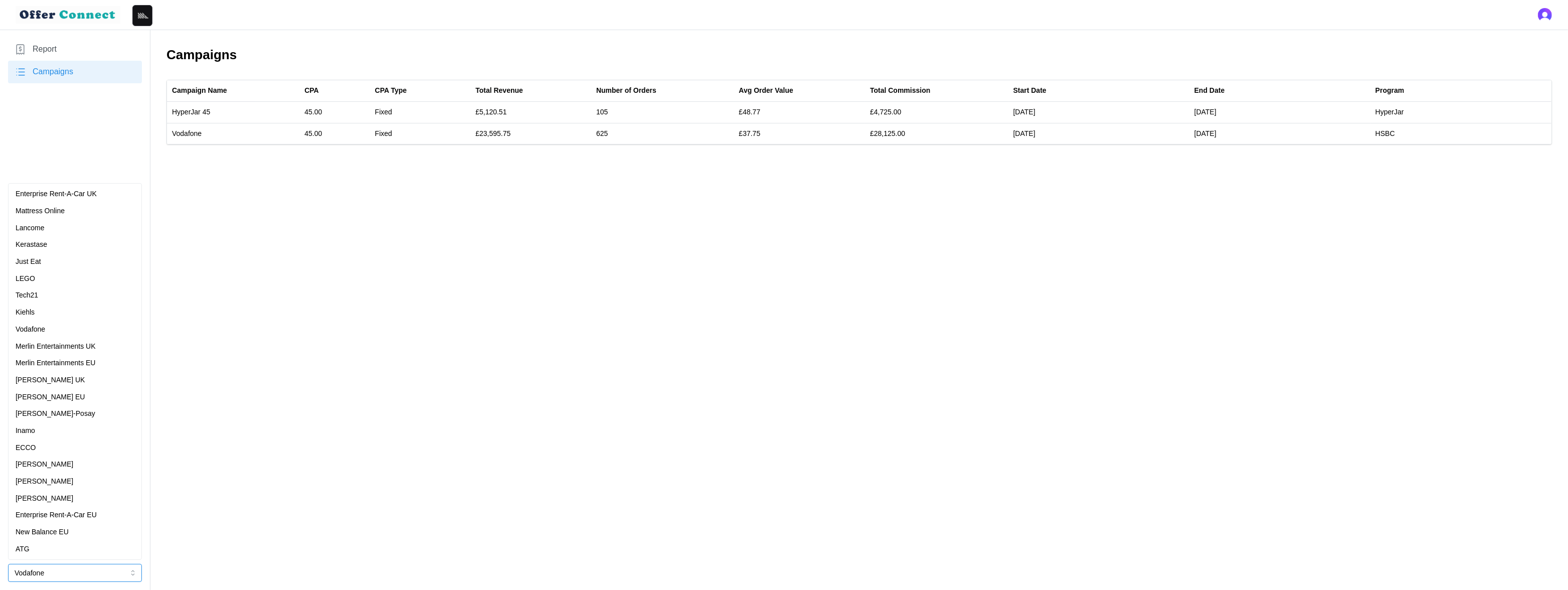
click at [52, 571] on button "Vodafone" at bounding box center [74, 573] width 134 height 18
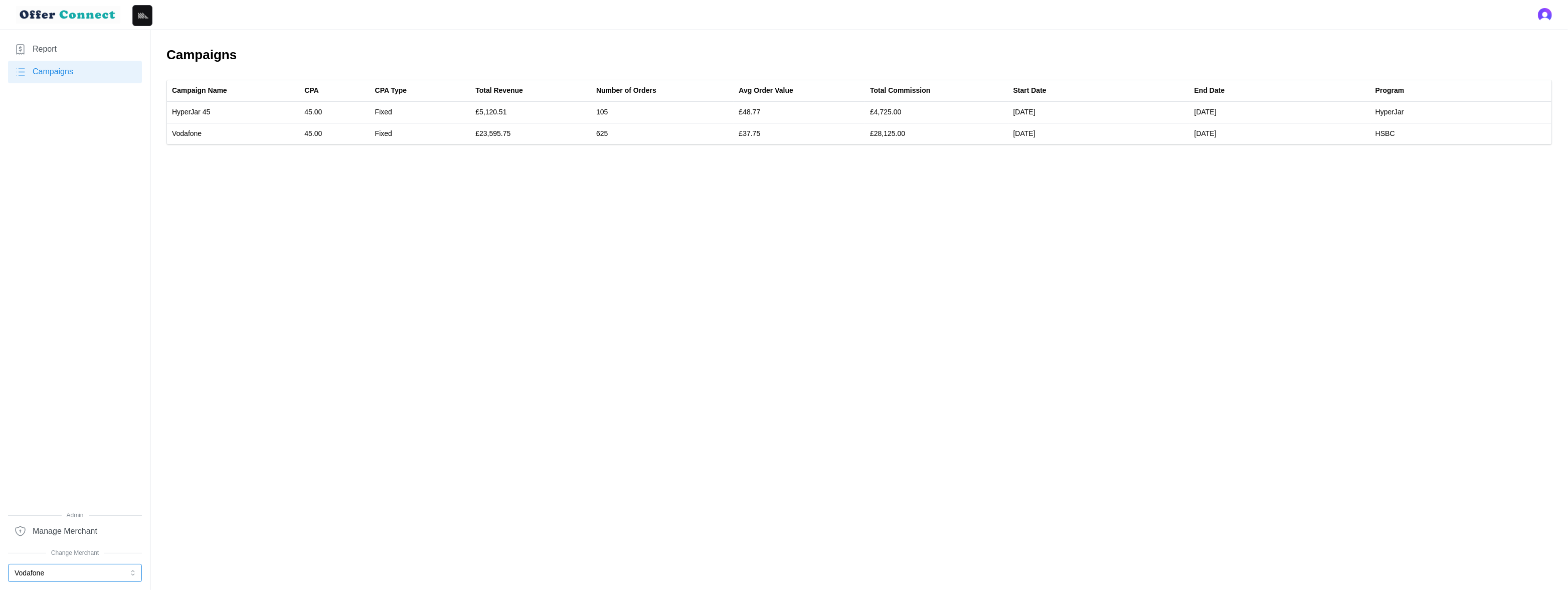
click at [51, 572] on button "Vodafone" at bounding box center [74, 573] width 134 height 18
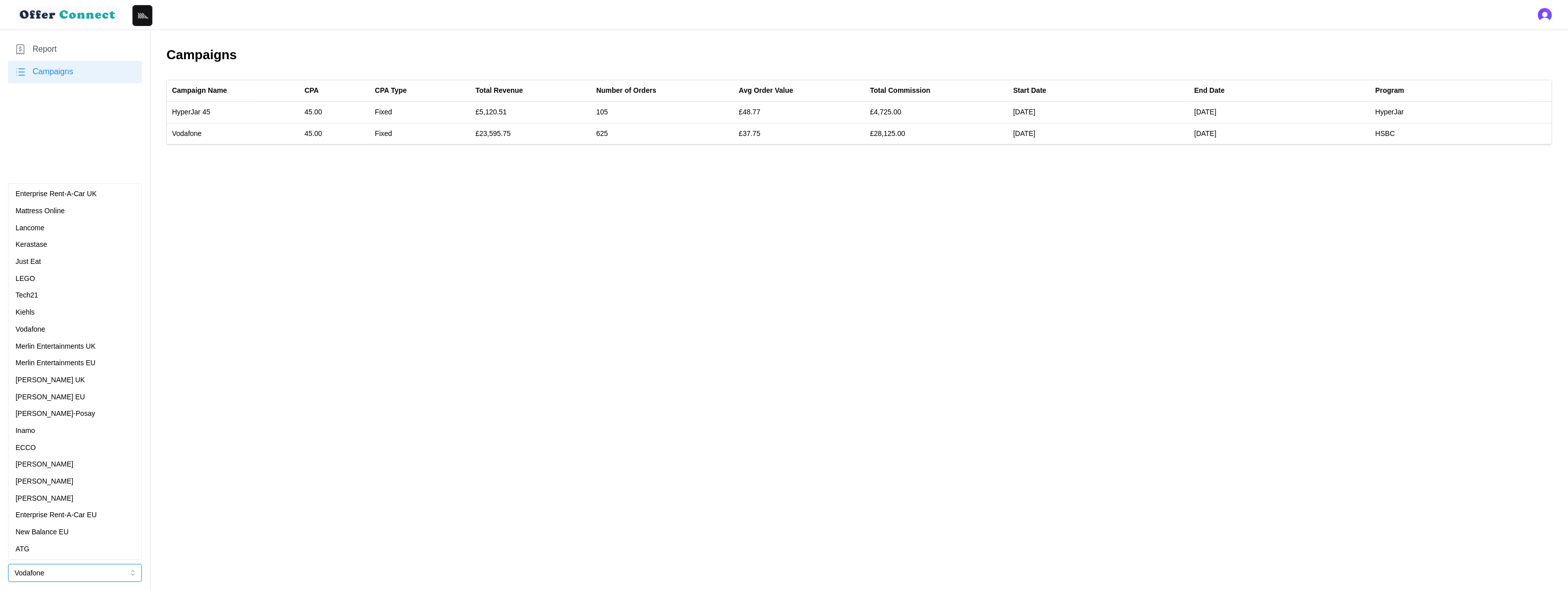
click at [69, 213] on div "Mattress Online" at bounding box center [74, 211] width 119 height 11
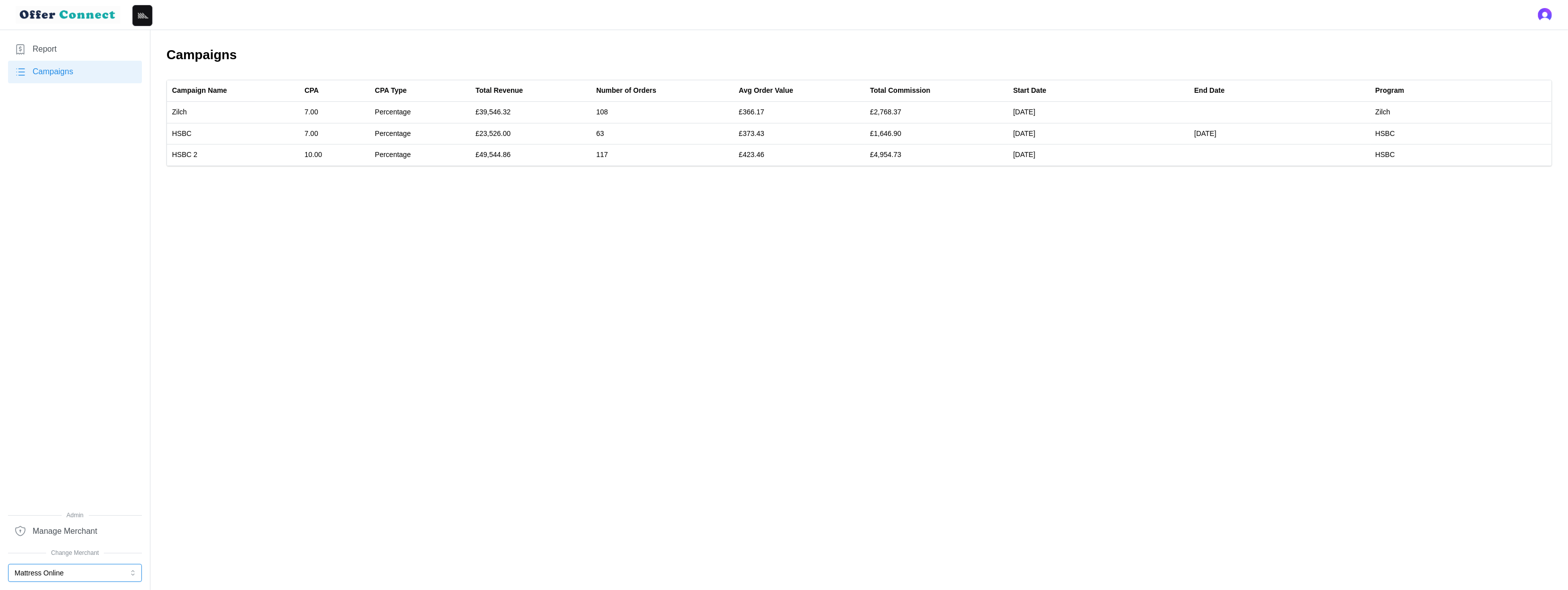
click at [55, 569] on button "Mattress Online" at bounding box center [74, 573] width 134 height 18
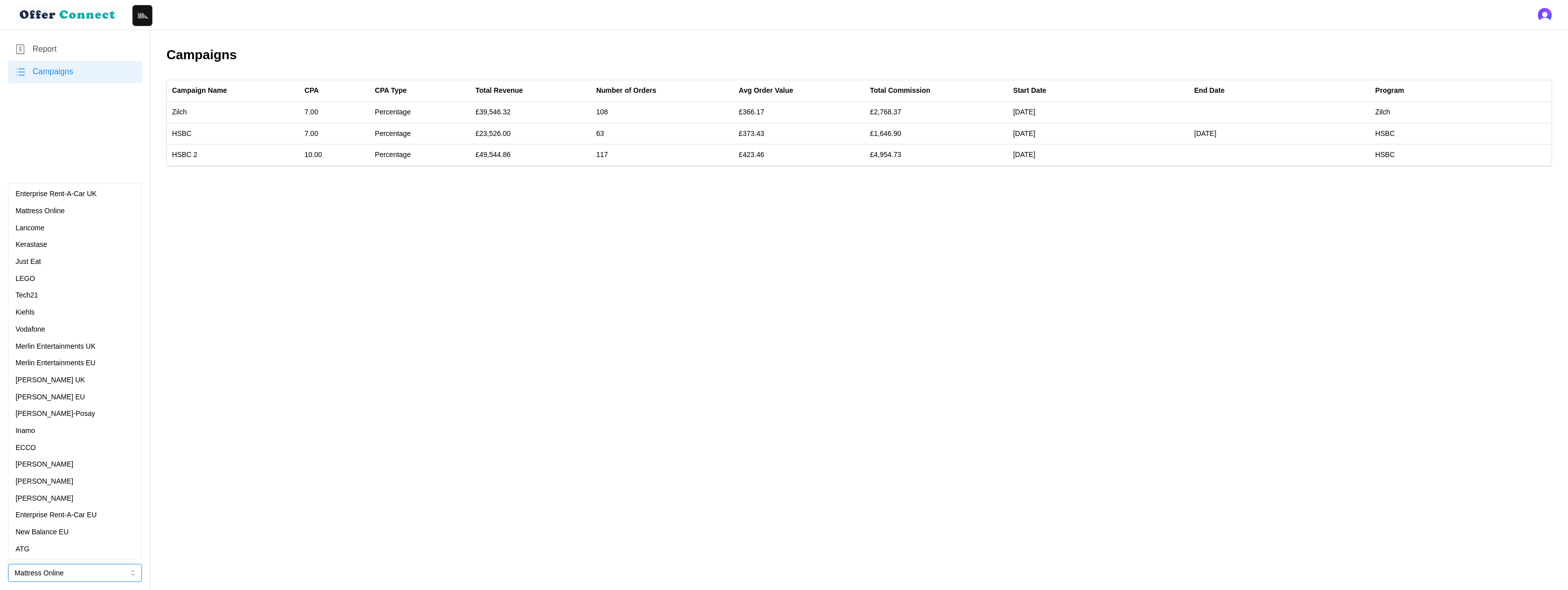
click at [47, 479] on div "[PERSON_NAME]" at bounding box center [74, 482] width 119 height 11
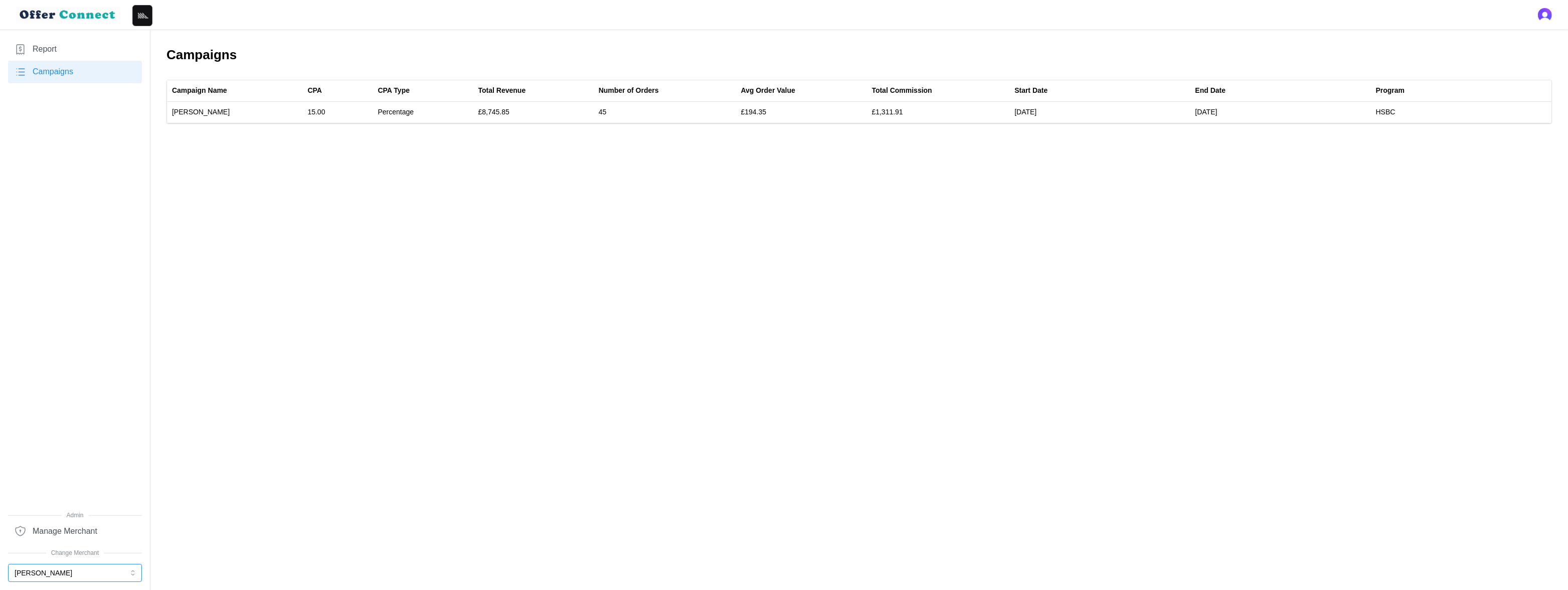
click at [84, 568] on button "[PERSON_NAME]" at bounding box center [74, 573] width 134 height 18
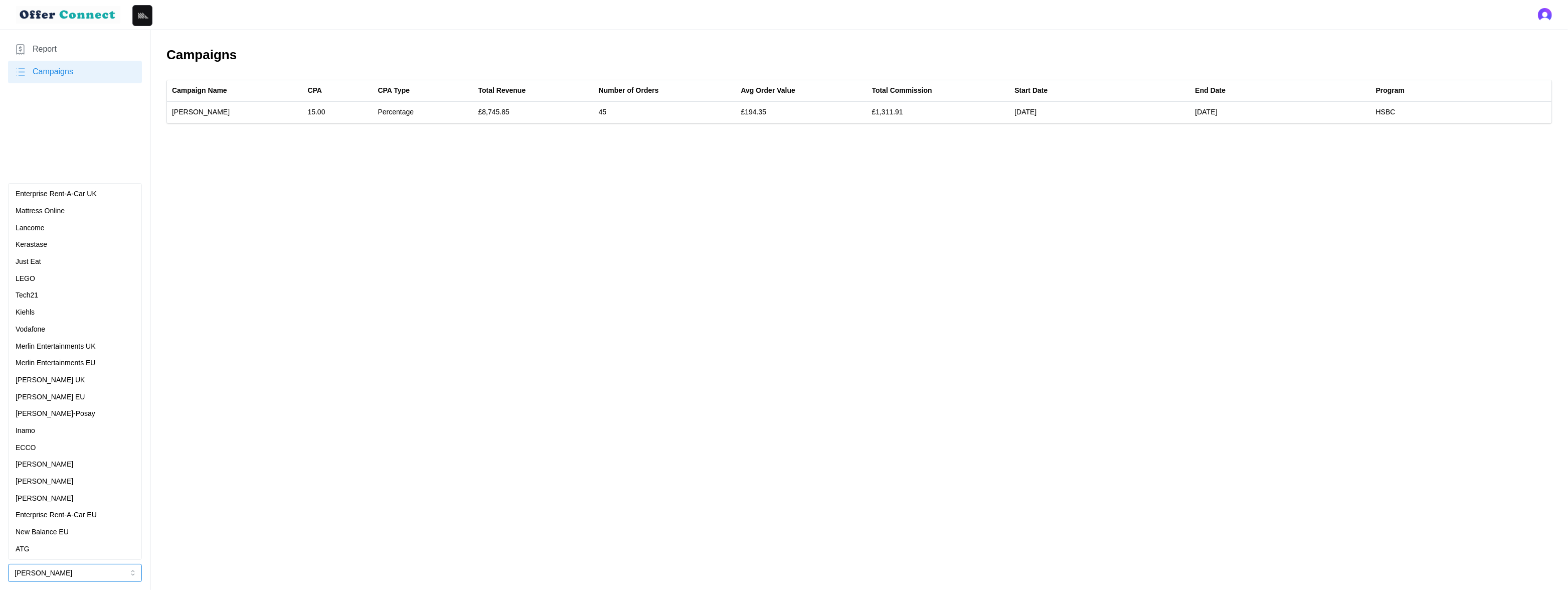
click at [85, 411] on div "[PERSON_NAME]-Posay" at bounding box center [74, 413] width 119 height 11
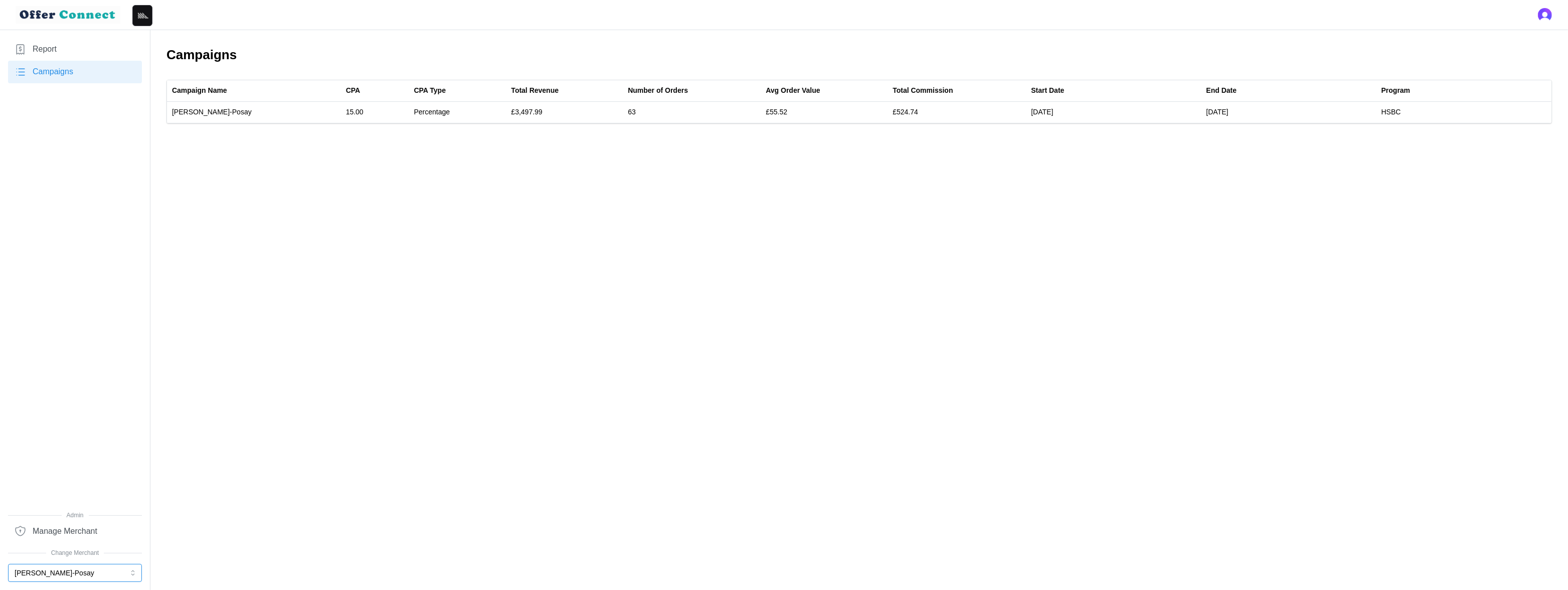
click at [49, 575] on button "[PERSON_NAME]-Posay" at bounding box center [74, 573] width 134 height 18
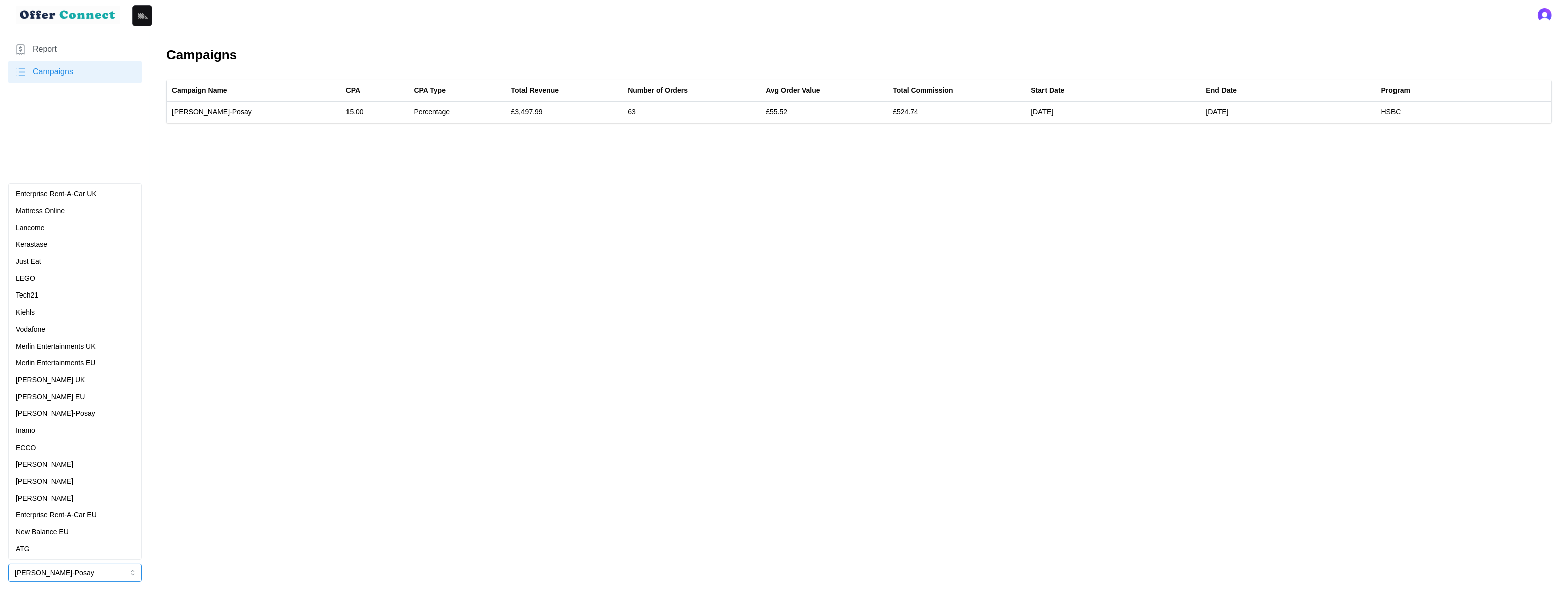
click at [94, 225] on div "Lancome" at bounding box center [74, 228] width 119 height 11
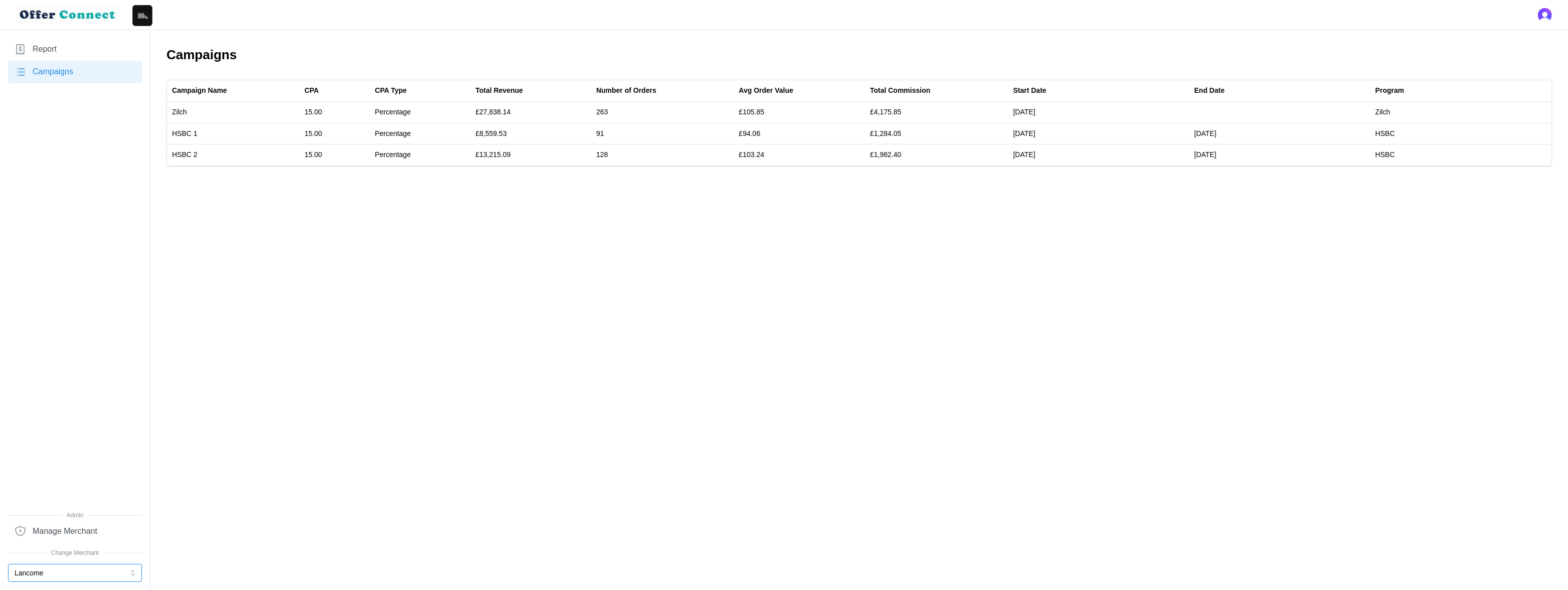
click at [78, 574] on button "Lancome" at bounding box center [74, 573] width 134 height 18
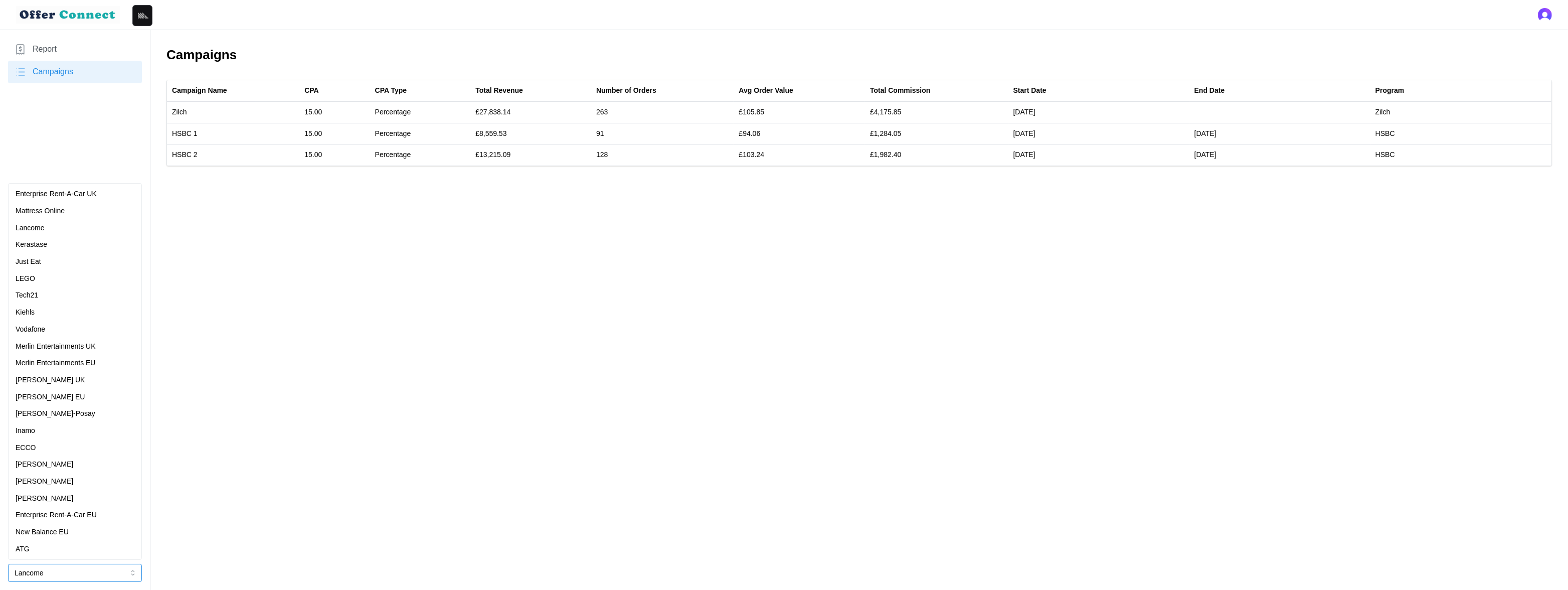
click at [72, 243] on div "Kerastase" at bounding box center [74, 244] width 119 height 11
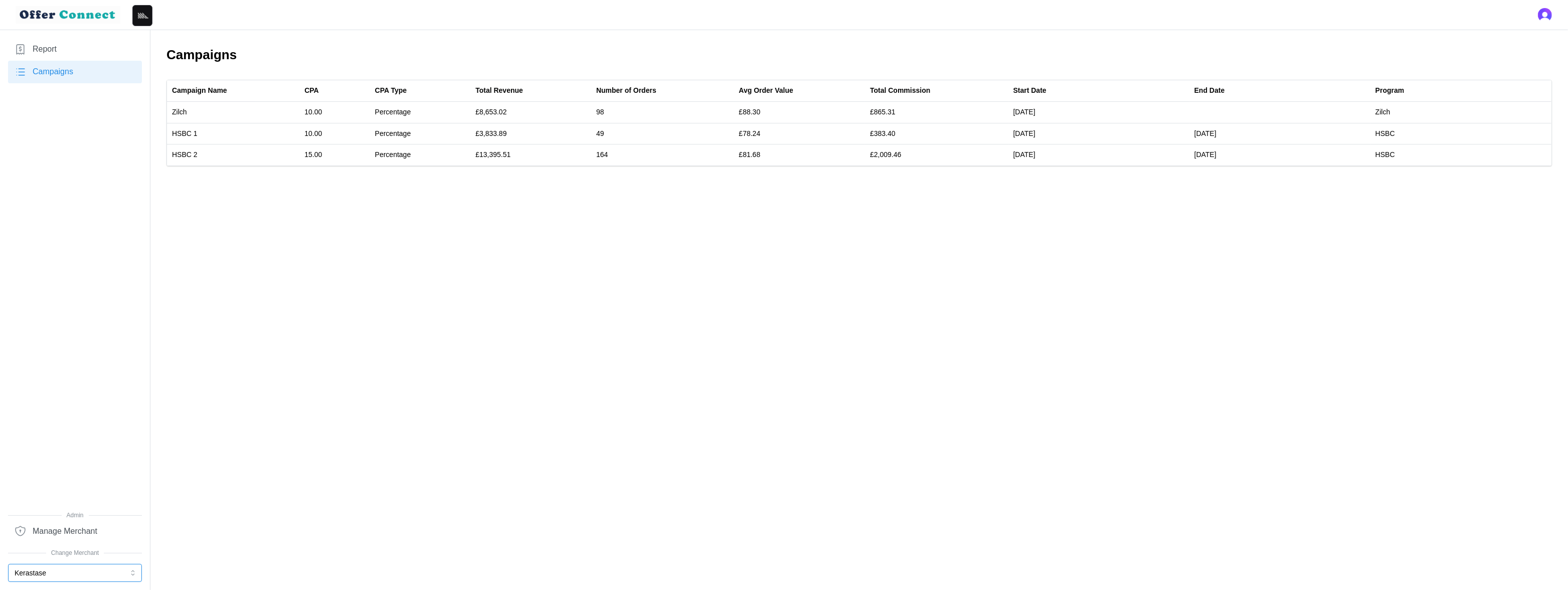
click at [61, 572] on button "Kerastase" at bounding box center [74, 573] width 134 height 18
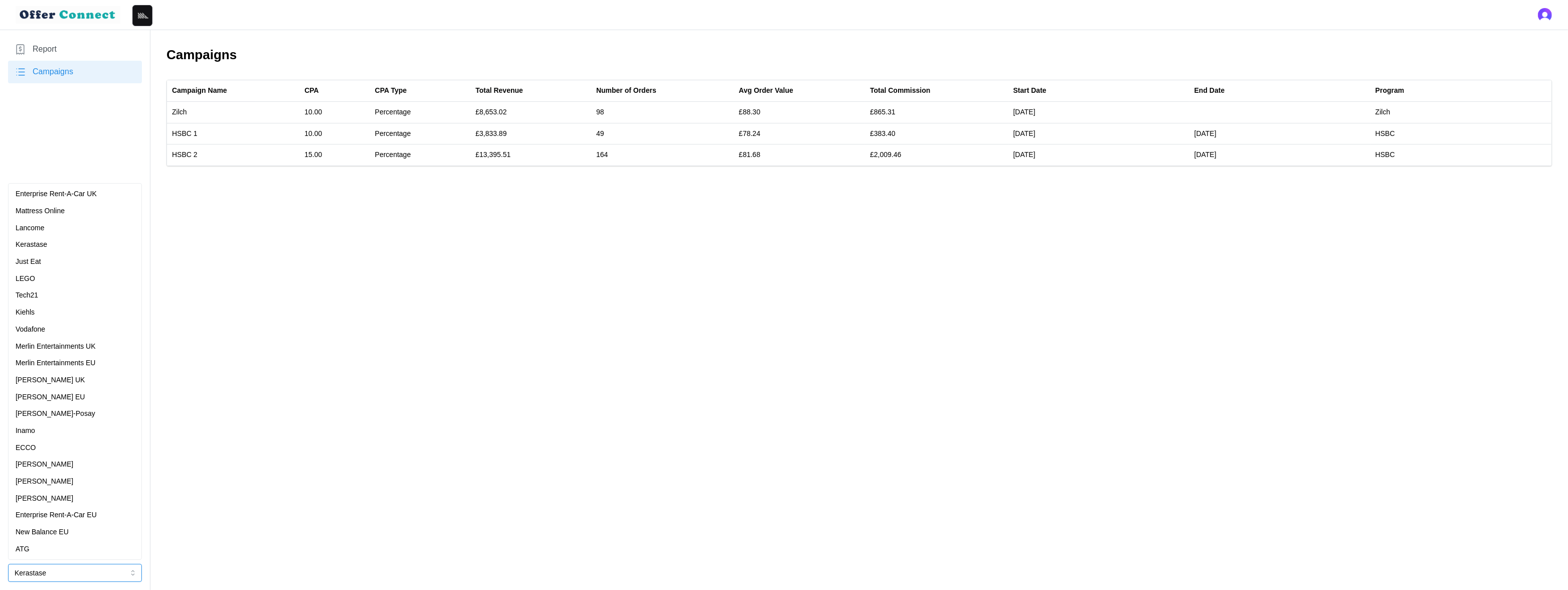
click at [61, 502] on div "[PERSON_NAME]" at bounding box center [74, 498] width 119 height 11
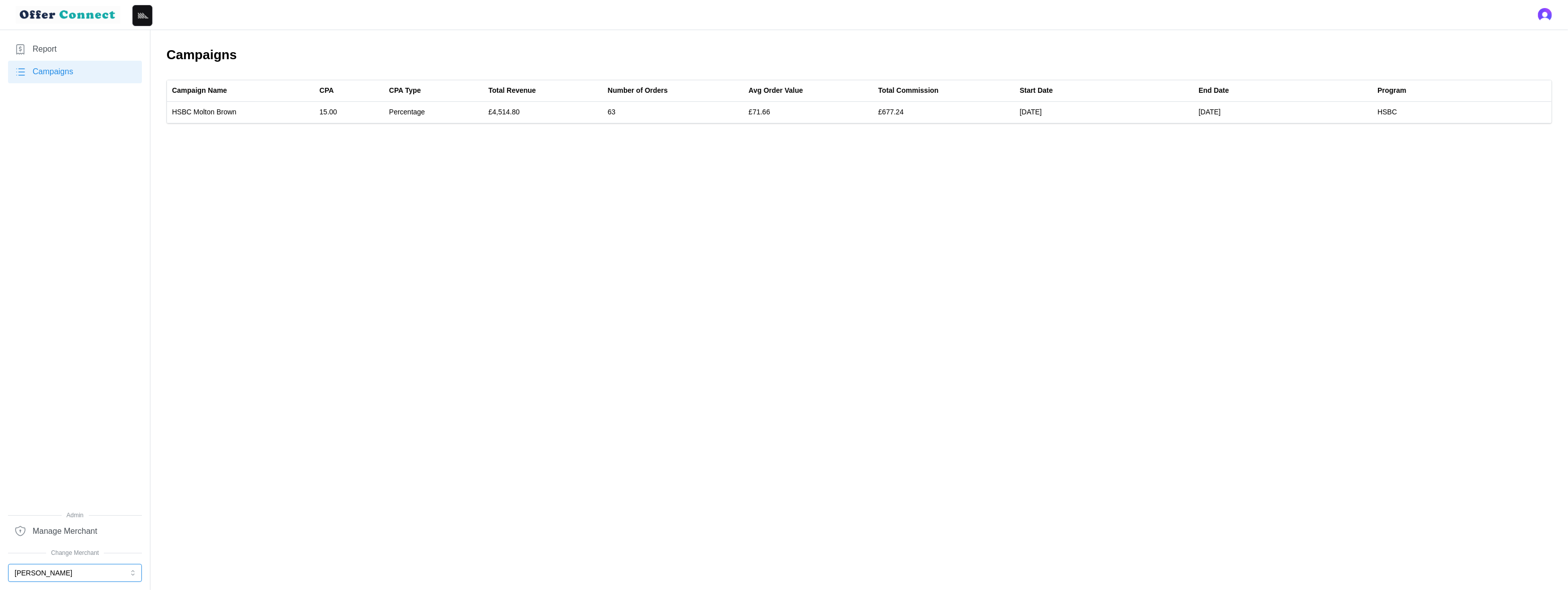
click at [97, 565] on button "[PERSON_NAME]" at bounding box center [74, 573] width 134 height 18
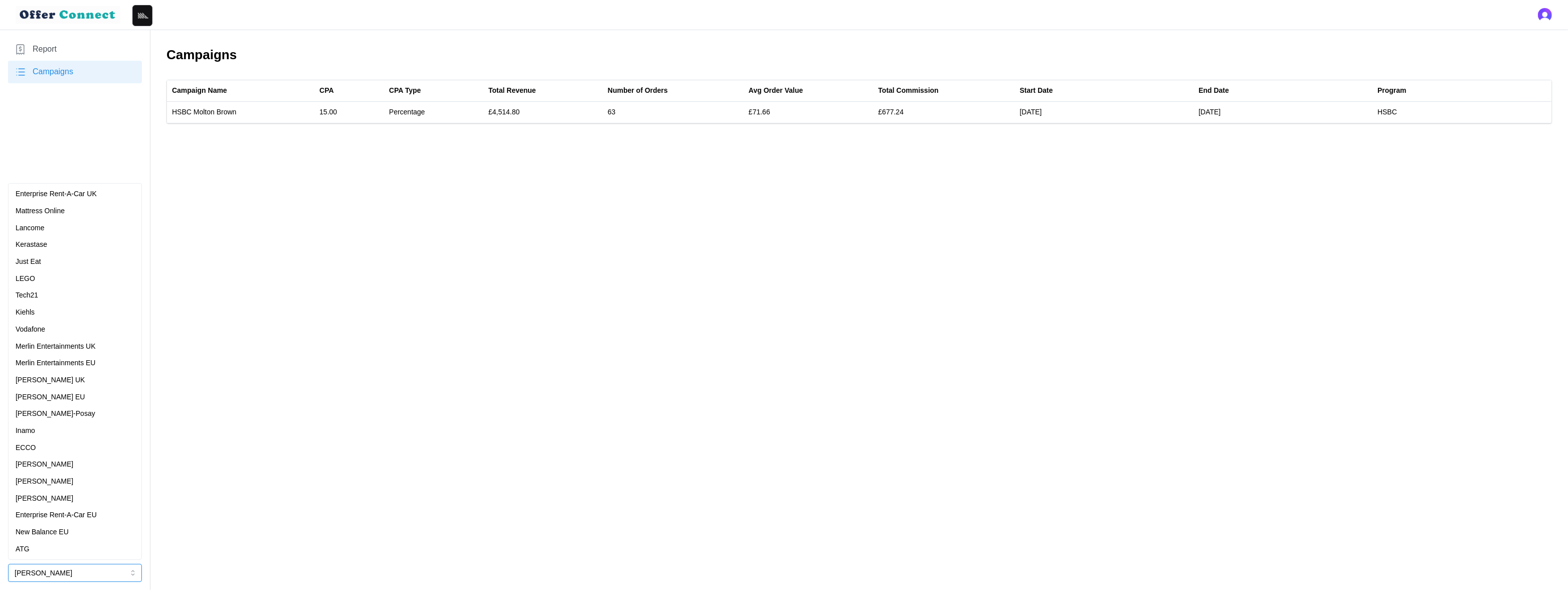
click at [80, 341] on p "Merlin Entertainments UK" at bounding box center [55, 347] width 81 height 11
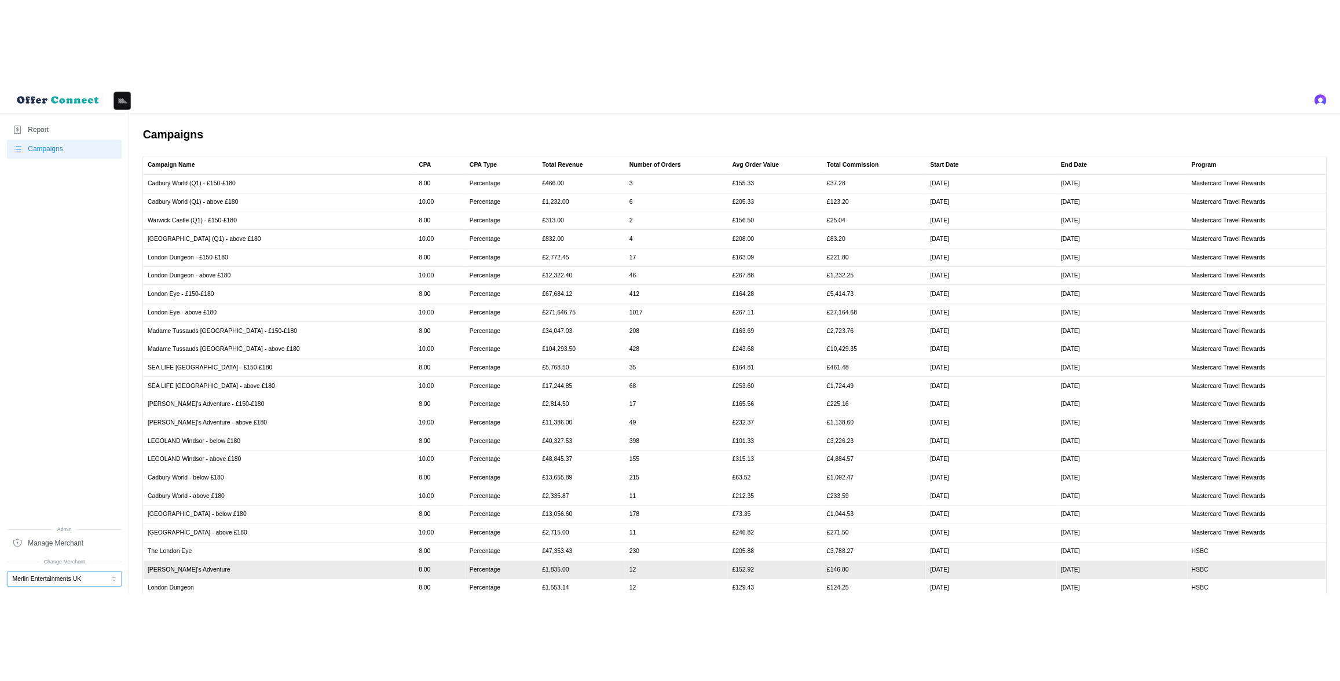
scroll to position [170, 0]
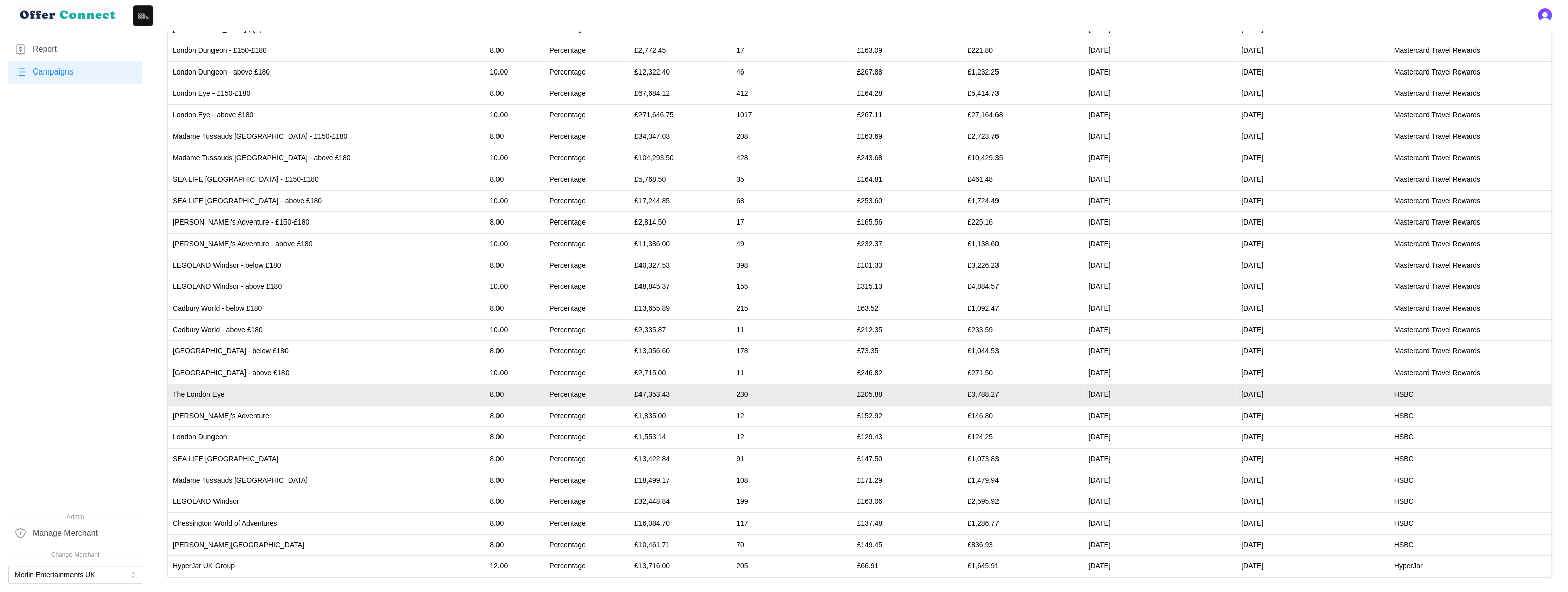
click at [731, 396] on td "230" at bounding box center [791, 394] width 120 height 22
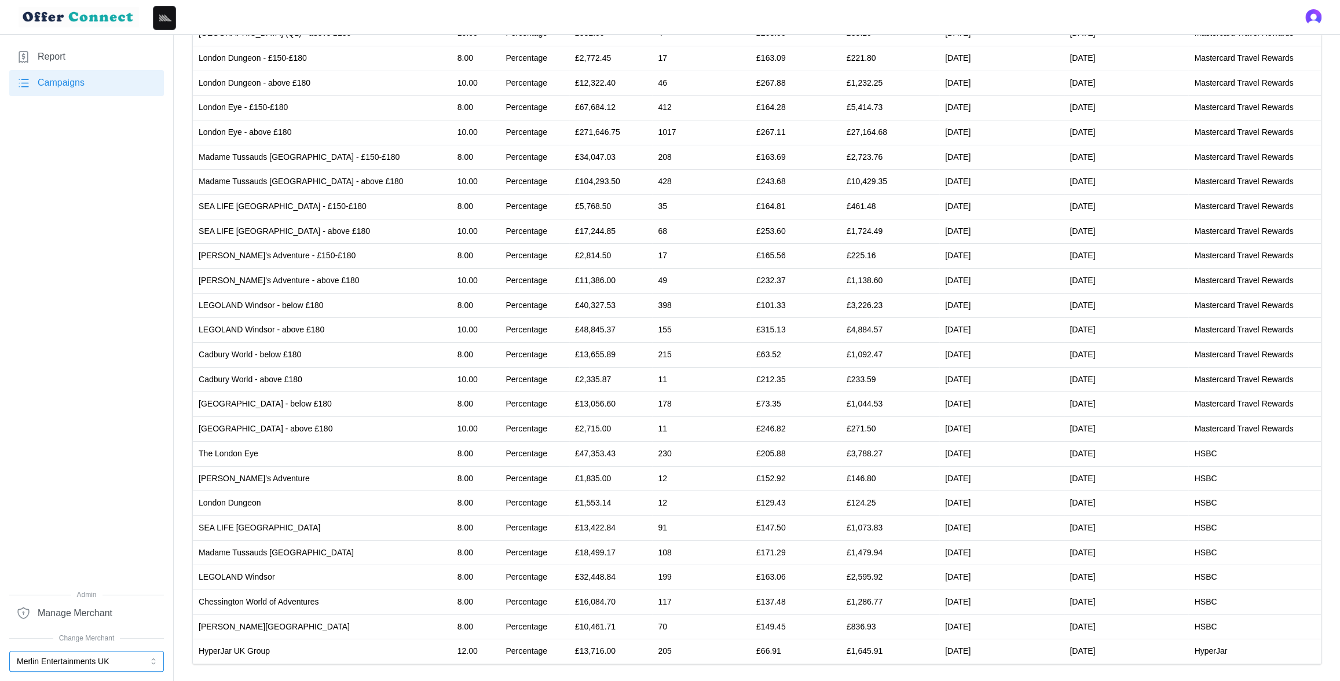
click at [123, 659] on button "Merlin Entertainments UK" at bounding box center [86, 661] width 155 height 21
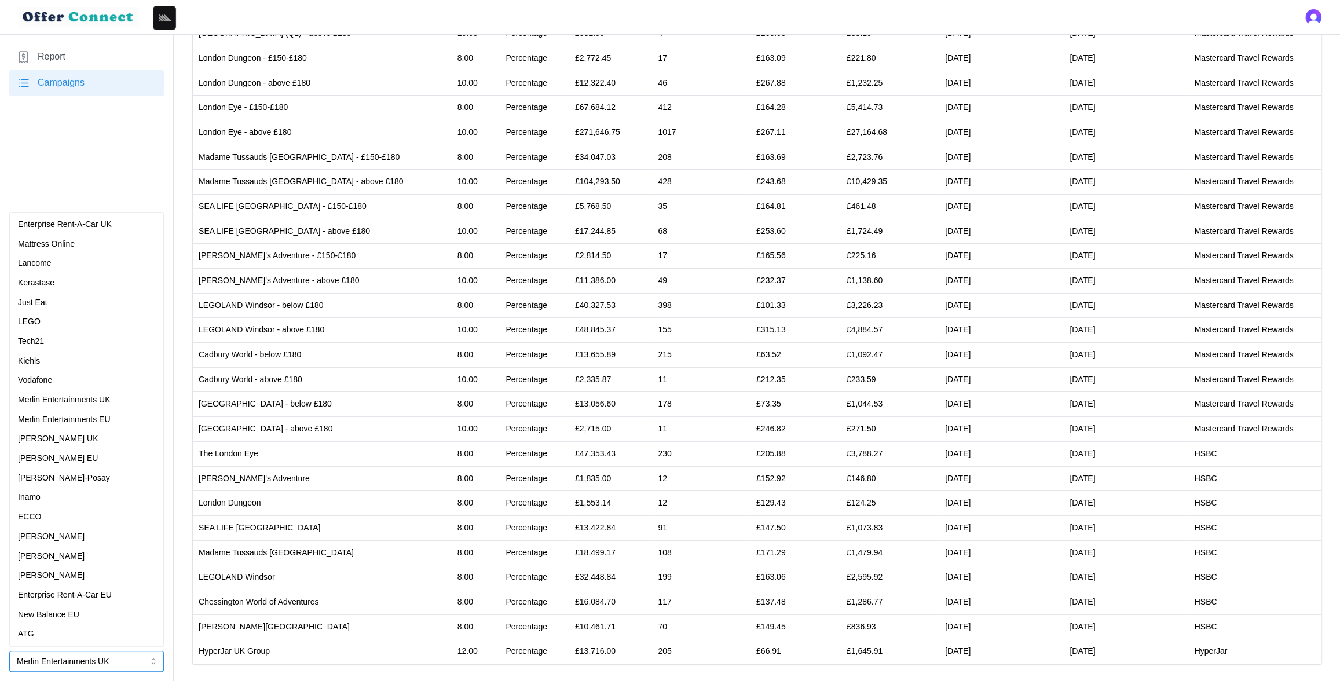
click at [83, 479] on div "[PERSON_NAME]-Posay" at bounding box center [86, 478] width 137 height 13
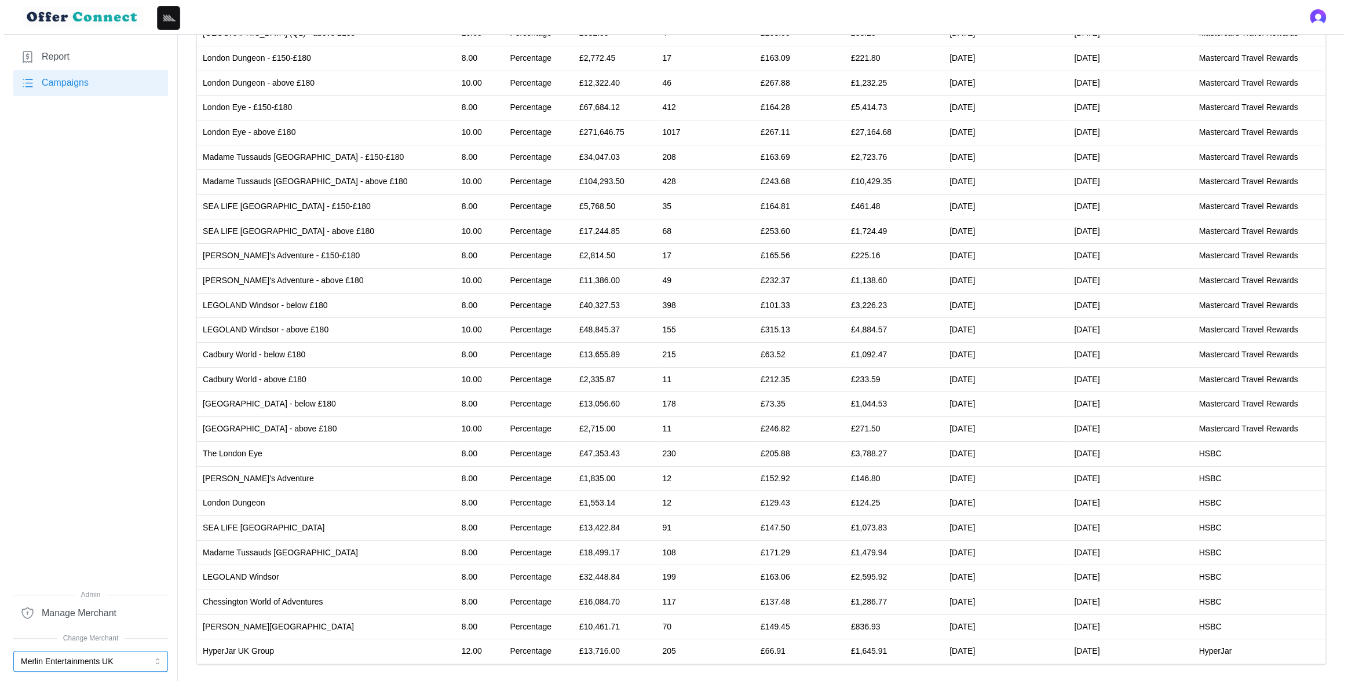
scroll to position [0, 0]
